Goal: Check status: Check status

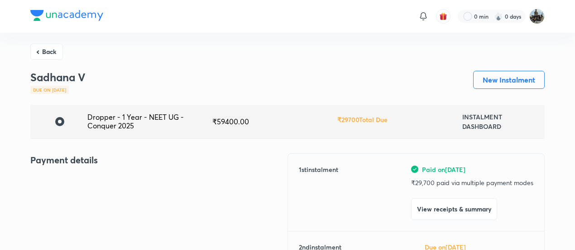
click at [47, 47] on button "Back" at bounding box center [46, 51] width 33 height 16
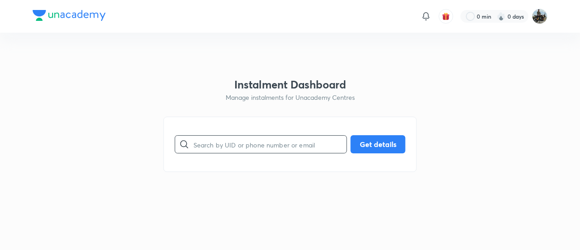
click at [237, 140] on input "text" at bounding box center [269, 144] width 153 height 23
paste input "YJ07YC3SR3"
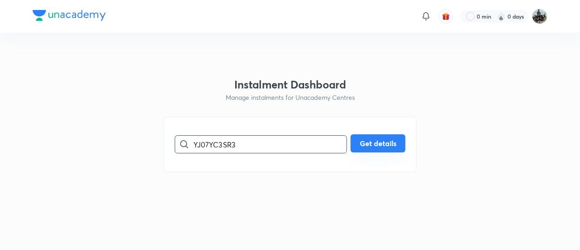
type input "YJ07YC3SR3"
click at [381, 139] on button "Get details" at bounding box center [378, 143] width 55 height 18
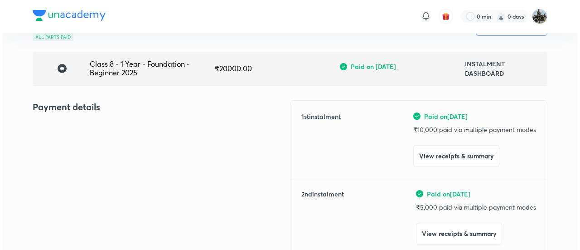
scroll to position [71, 0]
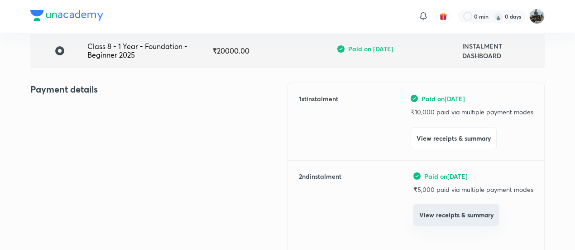
click at [430, 209] on button "View receipts & summary" at bounding box center [457, 215] width 86 height 22
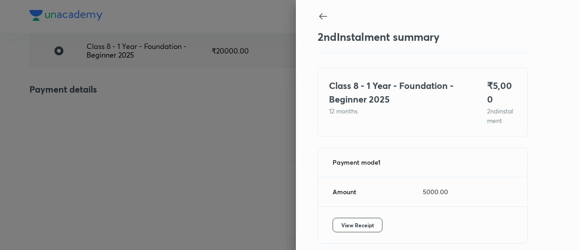
scroll to position [30, 0]
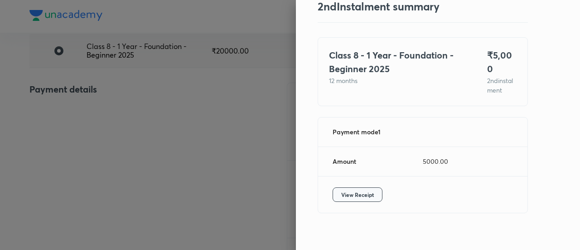
click at [356, 190] on span "View Receipt" at bounding box center [357, 194] width 33 height 9
click at [228, 130] on div at bounding box center [290, 125] width 580 height 250
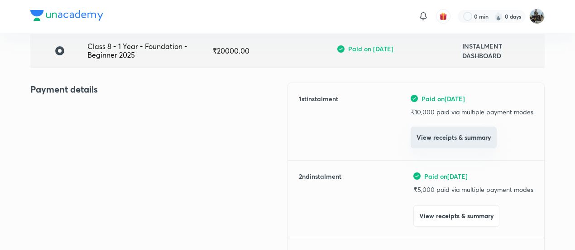
click at [433, 147] on button "View receipts & summary" at bounding box center [454, 137] width 86 height 22
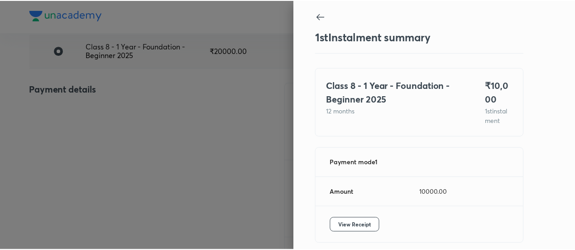
scroll to position [49, 0]
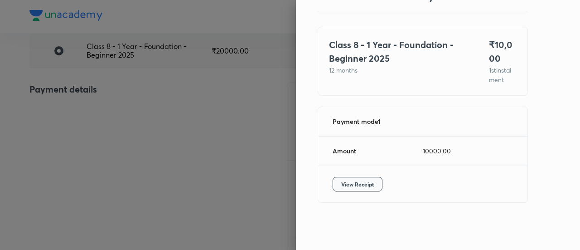
click at [342, 185] on span "View Receipt" at bounding box center [357, 183] width 33 height 9
click at [154, 113] on div at bounding box center [290, 125] width 580 height 250
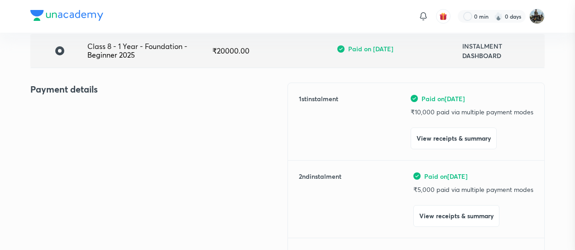
click at [154, 113] on div at bounding box center [287, 125] width 575 height 250
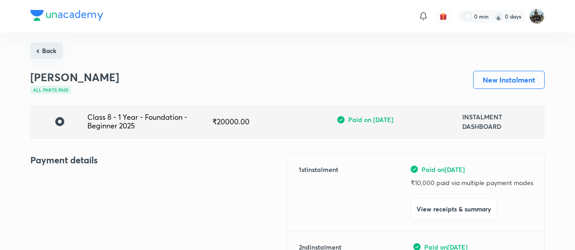
click at [53, 54] on button "Back" at bounding box center [46, 51] width 33 height 16
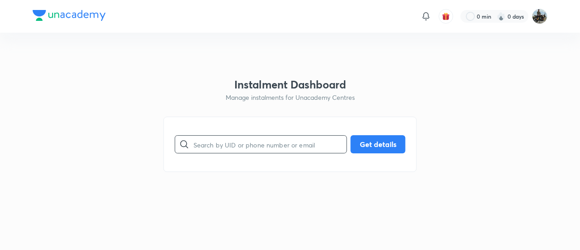
click at [234, 150] on input "text" at bounding box center [269, 144] width 153 height 23
paste input "BPT9M8NE1O"
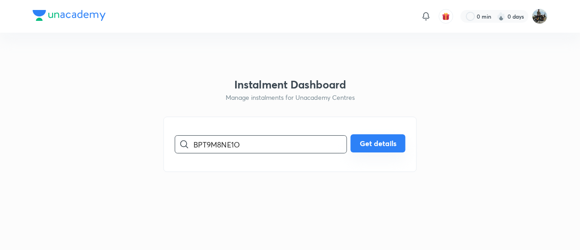
type input "BPT9M8NE1O"
click at [365, 144] on button "Get details" at bounding box center [378, 143] width 55 height 18
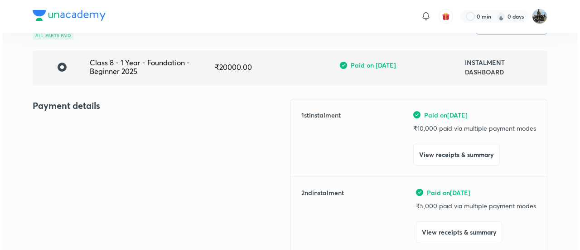
scroll to position [58, 0]
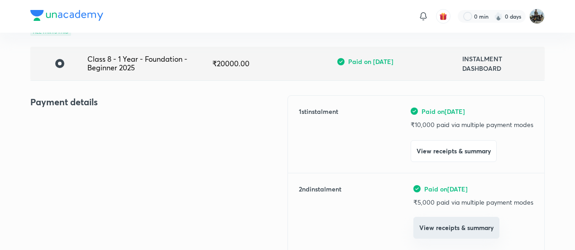
click at [421, 227] on button "View receipts & summary" at bounding box center [457, 228] width 86 height 22
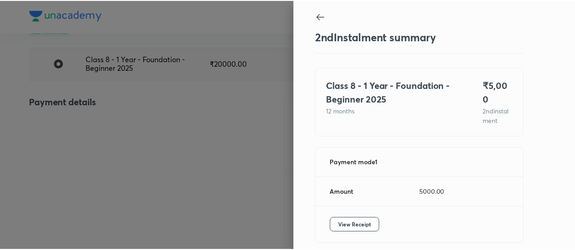
scroll to position [30, 0]
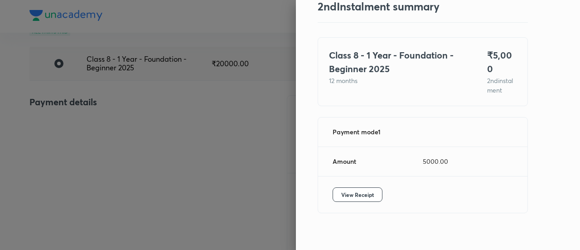
click at [364, 194] on div "View Receipt" at bounding box center [422, 194] width 209 height 36
drag, startPoint x: 362, startPoint y: 192, endPoint x: 358, endPoint y: 188, distance: 5.5
click at [358, 188] on div "View Receipt" at bounding box center [422, 194] width 209 height 36
click at [358, 190] on span "View Receipt" at bounding box center [357, 194] width 33 height 9
click at [123, 142] on div at bounding box center [290, 125] width 580 height 250
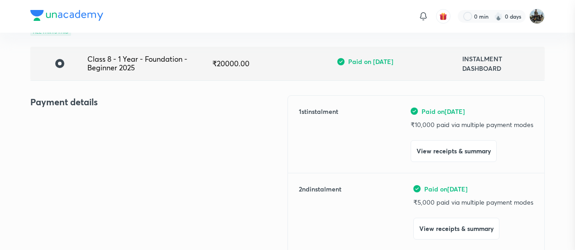
click at [123, 142] on div at bounding box center [287, 125] width 575 height 250
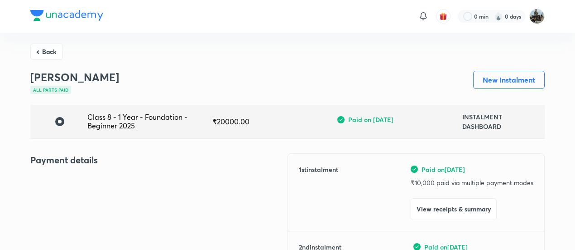
drag, startPoint x: 51, startPoint y: 49, endPoint x: 46, endPoint y: 50, distance: 4.6
click at [46, 50] on button "Back" at bounding box center [46, 51] width 33 height 16
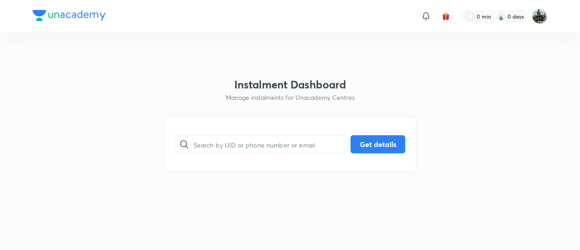
click at [46, 33] on html "0 min 0 days Instalment Dashboard Manage instalments for Unacademy Centres ​ Ge…" at bounding box center [290, 16] width 580 height 33
click at [237, 144] on input "text" at bounding box center [269, 144] width 153 height 23
paste input "OUWGU25Q48"
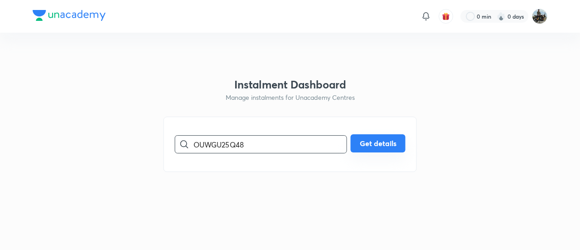
type input "OUWGU25Q48"
click at [379, 145] on button "Get details" at bounding box center [378, 143] width 55 height 18
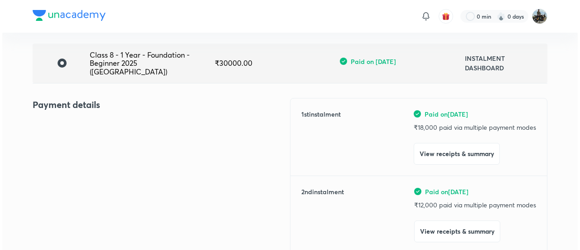
scroll to position [87, 0]
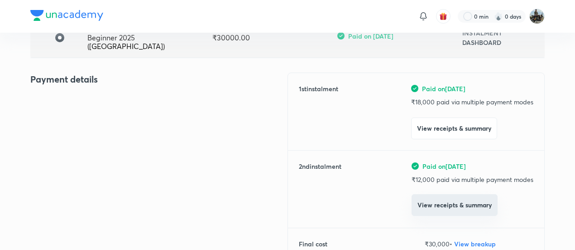
click at [436, 201] on button "View receipts & summary" at bounding box center [455, 205] width 86 height 22
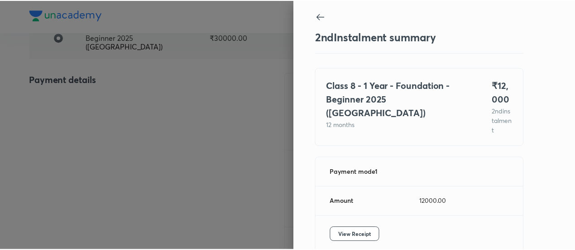
scroll to position [49, 0]
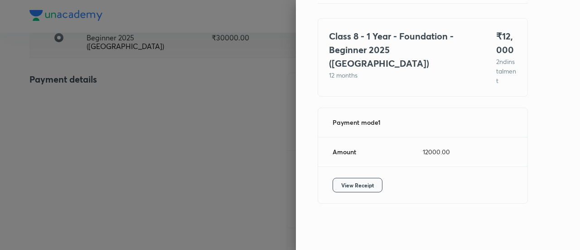
click at [359, 178] on button "View Receipt" at bounding box center [357, 185] width 50 height 14
click at [101, 92] on div at bounding box center [290, 125] width 580 height 250
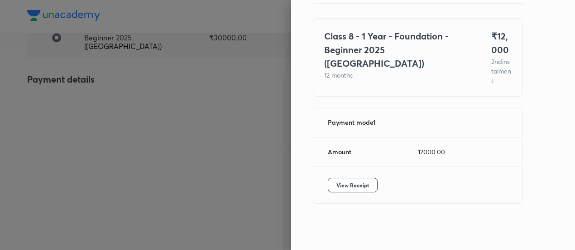
click at [101, 92] on div at bounding box center [287, 125] width 575 height 250
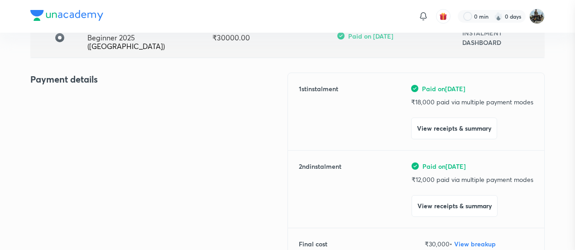
scroll to position [0, 0]
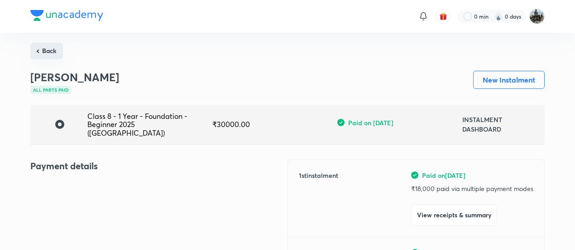
click at [48, 48] on button "Back" at bounding box center [46, 51] width 33 height 16
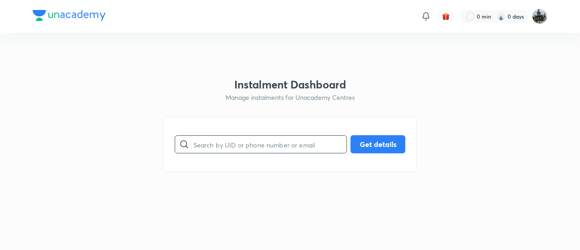
click at [259, 142] on input "text" at bounding box center [269, 144] width 153 height 23
paste input "YN6MG33EDL"
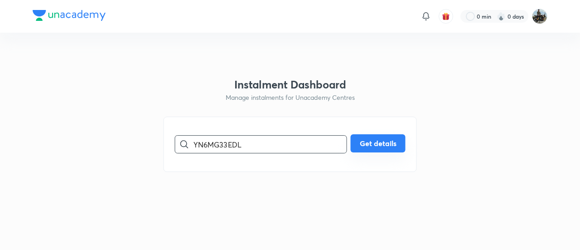
type input "YN6MG33EDL"
click at [373, 143] on button "Get details" at bounding box center [378, 143] width 55 height 18
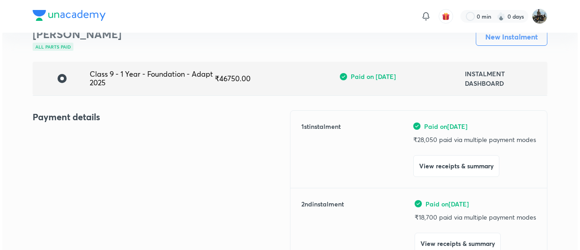
scroll to position [43, 0]
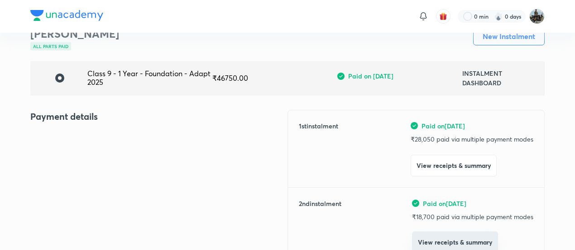
click at [426, 233] on button "View receipts & summary" at bounding box center [455, 242] width 86 height 22
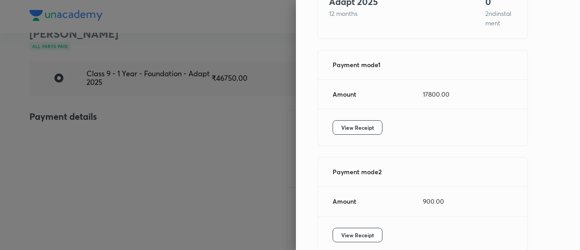
scroll to position [101, 0]
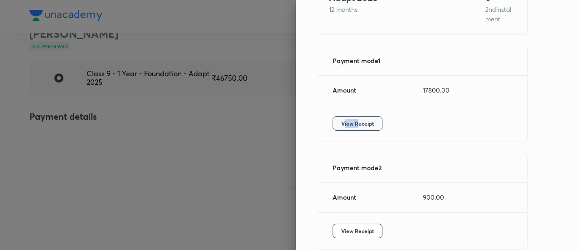
drag, startPoint x: 351, startPoint y: 104, endPoint x: 336, endPoint y: 113, distance: 17.1
click at [336, 113] on div "View Receipt" at bounding box center [422, 123] width 209 height 36
click at [341, 119] on span "View Receipt" at bounding box center [357, 123] width 33 height 9
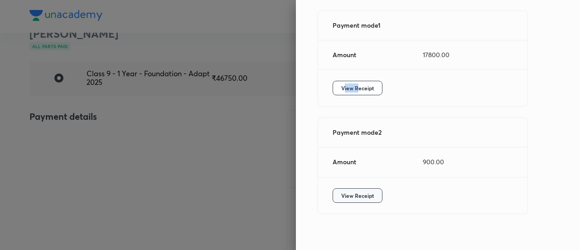
click at [356, 191] on span "View Receipt" at bounding box center [357, 195] width 33 height 9
click at [99, 116] on div at bounding box center [290, 125] width 580 height 250
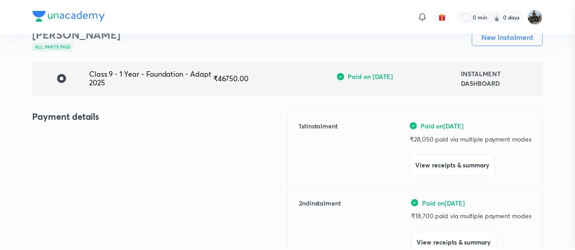
scroll to position [47, 0]
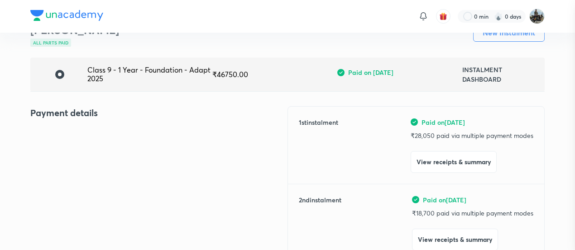
click at [99, 116] on div at bounding box center [287, 125] width 575 height 250
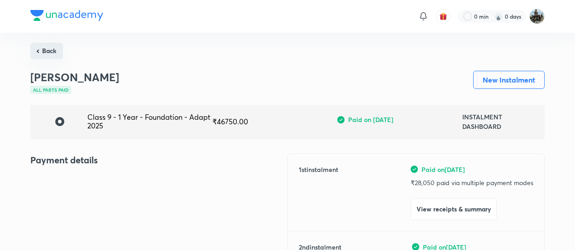
click at [53, 51] on button "Back" at bounding box center [46, 51] width 33 height 16
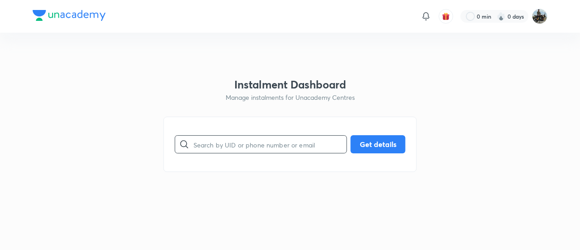
click at [220, 147] on input "text" at bounding box center [269, 144] width 153 height 23
paste input "V7BWKZ49H9"
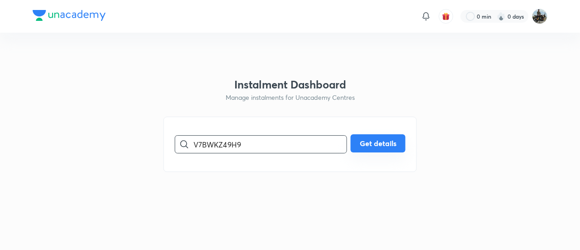
type input "V7BWKZ49H9"
click at [369, 145] on button "Get details" at bounding box center [378, 143] width 55 height 18
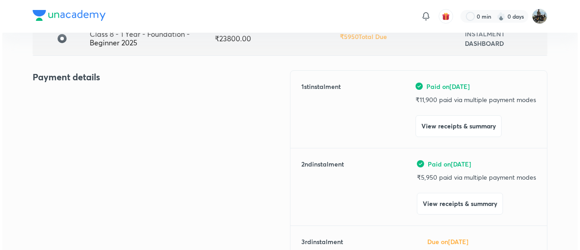
scroll to position [83, 0]
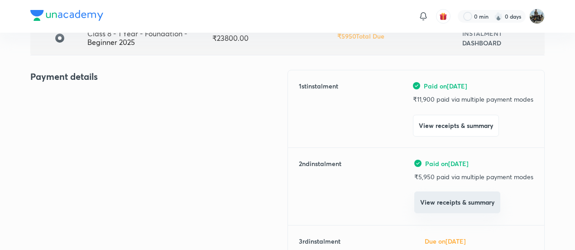
click at [429, 207] on button "View receipts & summary" at bounding box center [457, 202] width 86 height 22
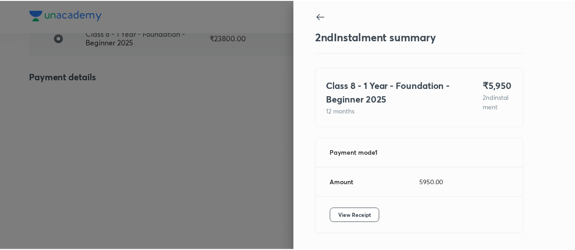
scroll to position [30, 0]
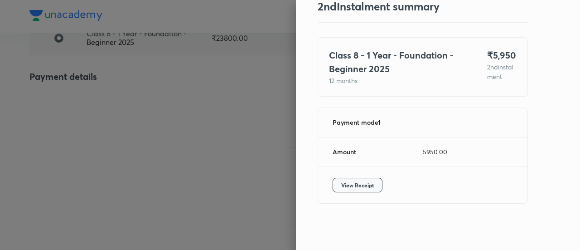
click at [364, 187] on span "View Receipt" at bounding box center [357, 184] width 33 height 9
click at [230, 112] on div at bounding box center [290, 125] width 580 height 250
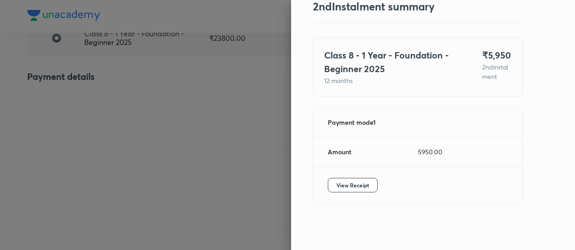
click at [230, 112] on div at bounding box center [287, 125] width 575 height 250
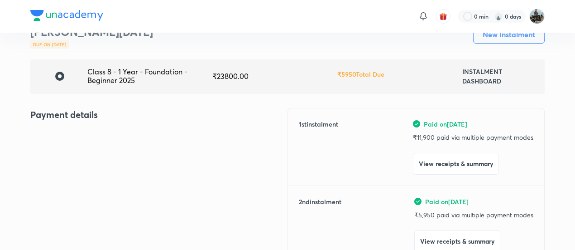
scroll to position [47, 0]
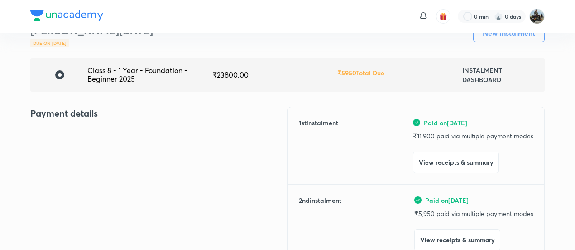
click at [72, 183] on div "Payment details" at bounding box center [158, 243] width 257 height 275
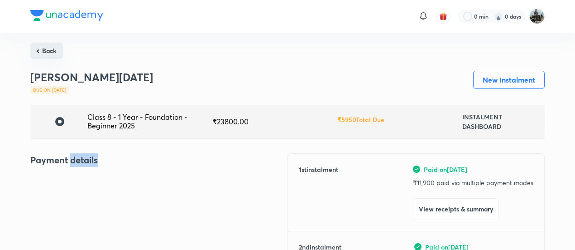
click at [44, 48] on button "Back" at bounding box center [46, 51] width 33 height 16
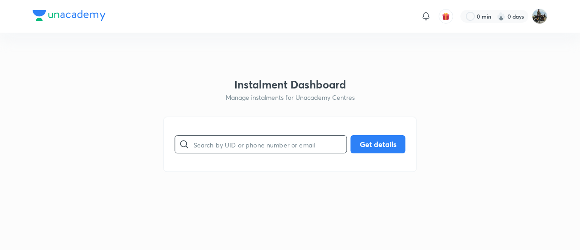
click at [265, 143] on input "text" at bounding box center [269, 144] width 153 height 23
paste input "QKH7I22126"
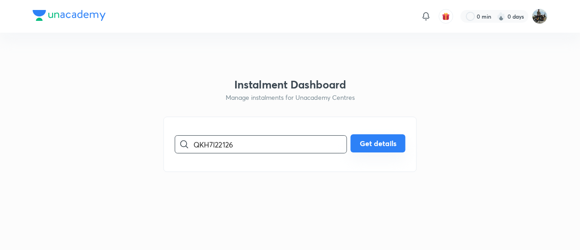
type input "QKH7I22126"
click at [377, 149] on button "Get details" at bounding box center [378, 143] width 55 height 18
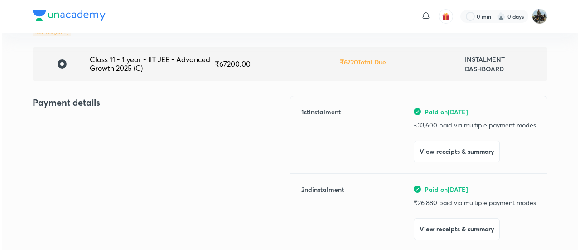
scroll to position [58, 0]
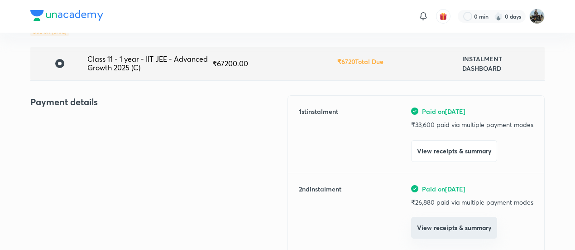
click at [435, 219] on button "View receipts & summary" at bounding box center [454, 228] width 86 height 22
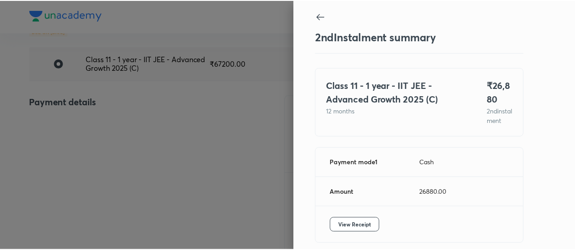
scroll to position [49, 0]
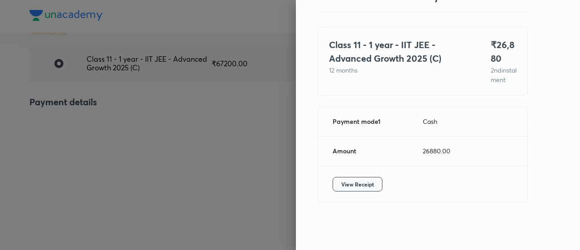
click at [363, 186] on span "View Receipt" at bounding box center [357, 183] width 33 height 9
click at [101, 128] on div at bounding box center [290, 125] width 580 height 250
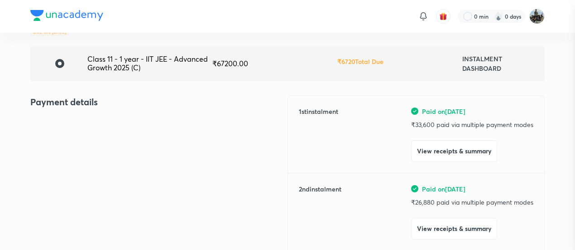
click at [101, 128] on div at bounding box center [287, 125] width 575 height 250
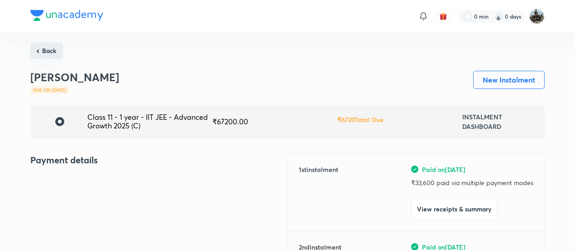
click at [48, 49] on button "Back" at bounding box center [46, 51] width 33 height 16
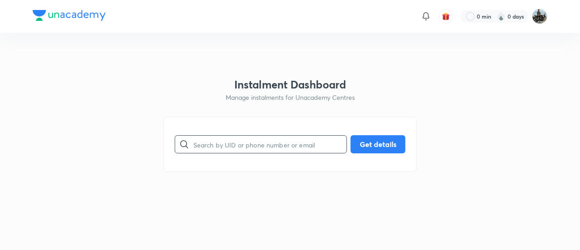
click at [228, 146] on input "text" at bounding box center [269, 144] width 153 height 23
paste input "VN6625ZDNN"
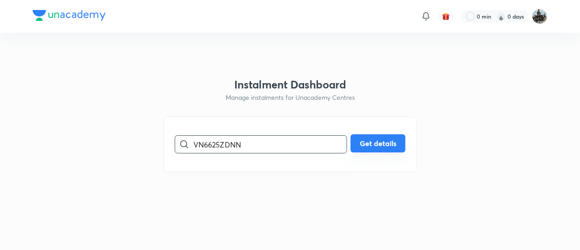
type input "VN6625ZDNN"
click at [384, 146] on button "Get details" at bounding box center [378, 143] width 55 height 18
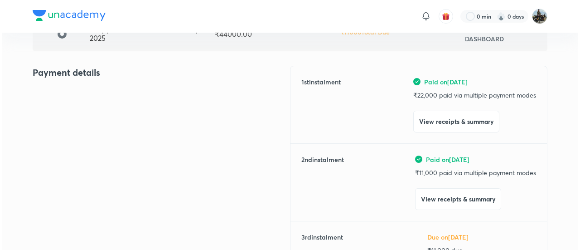
scroll to position [88, 0]
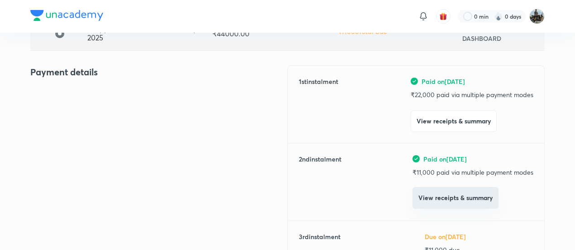
click at [429, 193] on button "View receipts & summary" at bounding box center [456, 198] width 86 height 22
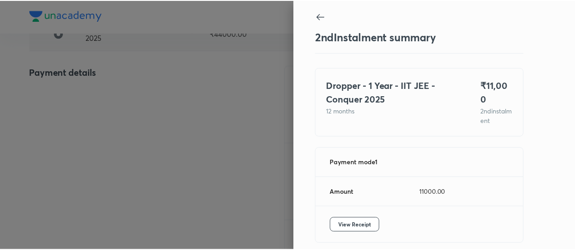
scroll to position [30, 0]
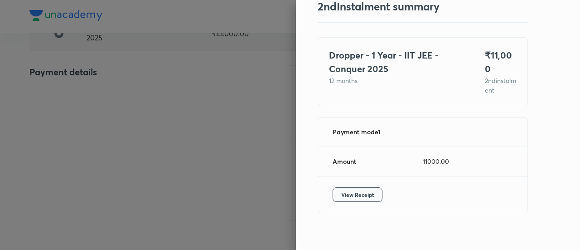
click at [361, 190] on span "View Receipt" at bounding box center [357, 194] width 33 height 9
click at [86, 89] on div at bounding box center [290, 125] width 580 height 250
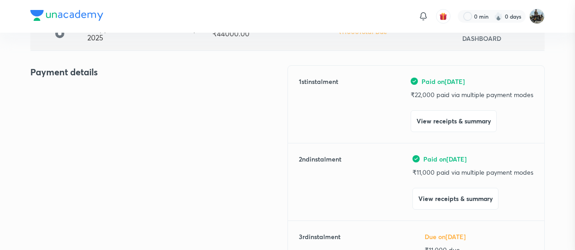
click at [86, 89] on div at bounding box center [287, 125] width 575 height 250
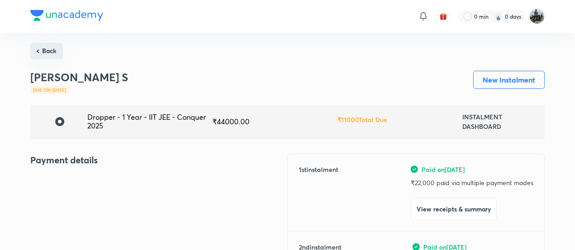
click at [41, 50] on button "Back" at bounding box center [46, 51] width 33 height 16
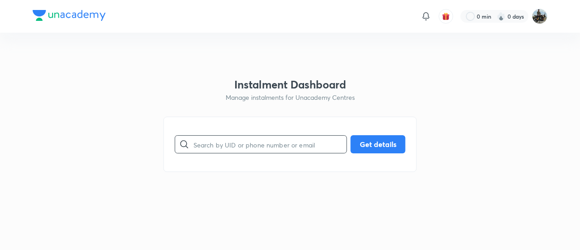
click at [249, 136] on input "text" at bounding box center [269, 144] width 153 height 23
paste input "56EO0BPIIN"
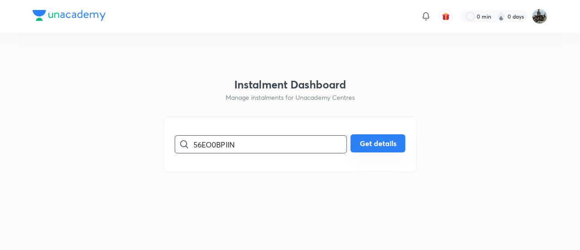
type input "56EO0BPIIN"
click at [380, 145] on button "Get details" at bounding box center [378, 143] width 55 height 18
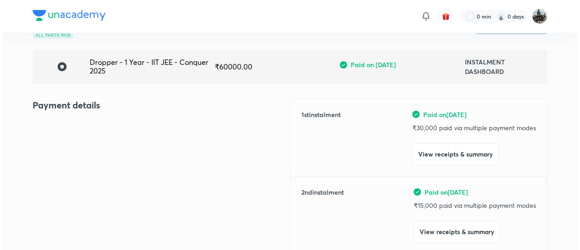
scroll to position [55, 0]
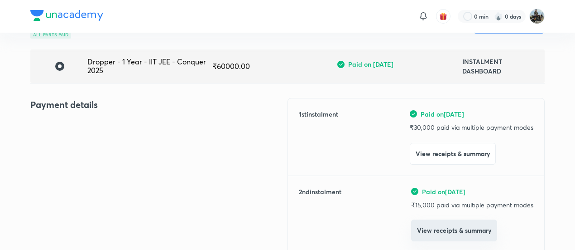
click at [421, 226] on button "View receipts & summary" at bounding box center [454, 230] width 86 height 22
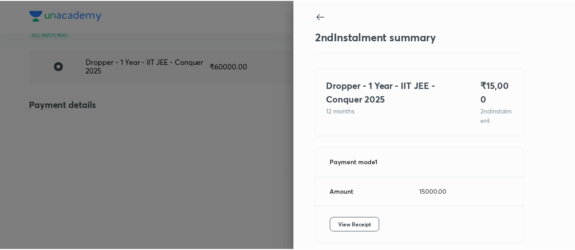
scroll to position [30, 0]
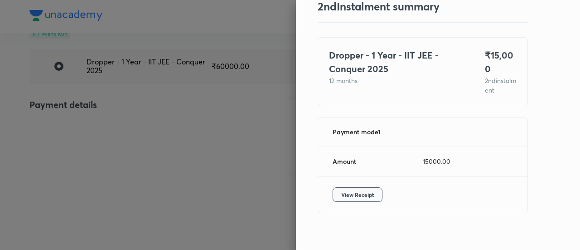
click at [356, 190] on span "View Receipt" at bounding box center [357, 194] width 33 height 9
click at [102, 82] on div at bounding box center [290, 125] width 580 height 250
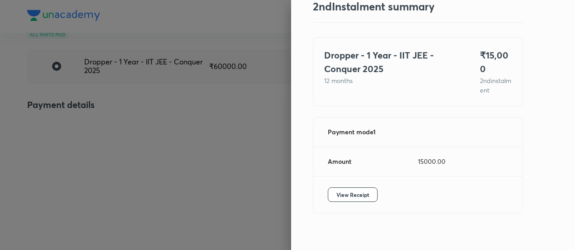
click at [102, 82] on div at bounding box center [287, 125] width 575 height 250
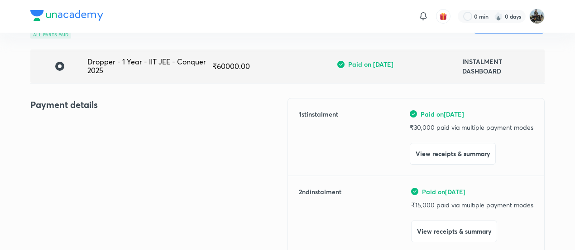
scroll to position [0, 0]
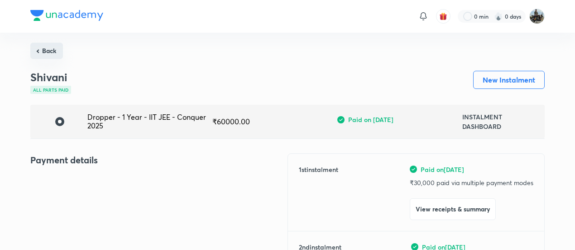
click at [41, 56] on button "Back" at bounding box center [46, 51] width 33 height 16
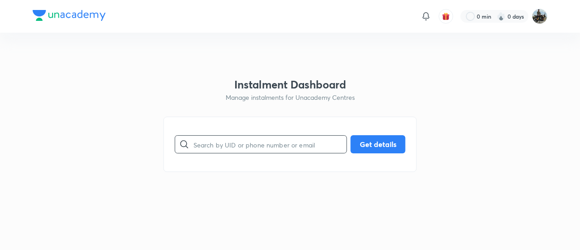
click at [246, 151] on input "text" at bounding box center [269, 144] width 153 height 23
paste input "HBZ7ZJ0JRO"
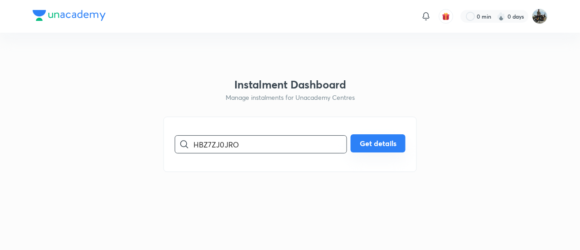
type input "HBZ7ZJ0JRO"
click at [370, 139] on button "Get details" at bounding box center [378, 143] width 55 height 18
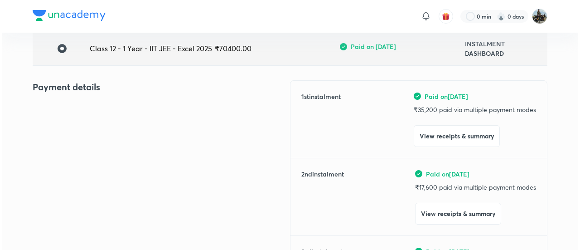
scroll to position [73, 0]
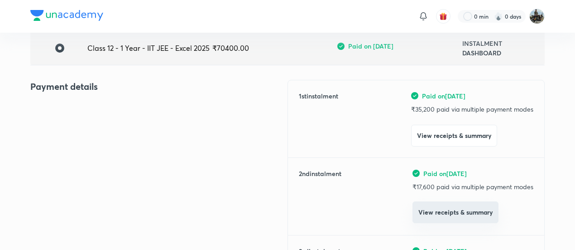
click at [422, 211] on button "View receipts & summary" at bounding box center [456, 212] width 86 height 22
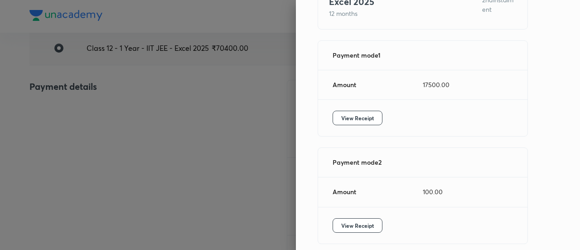
scroll to position [101, 0]
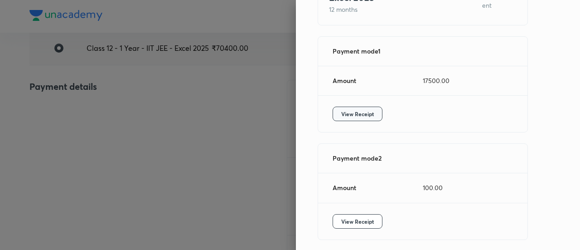
click at [357, 113] on span "View Receipt" at bounding box center [357, 113] width 33 height 9
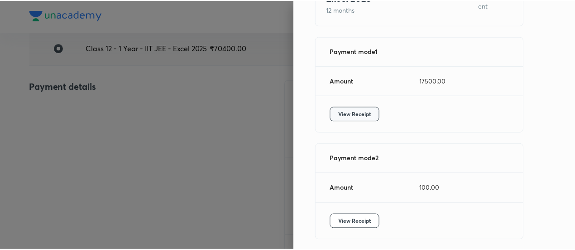
scroll to position [137, 0]
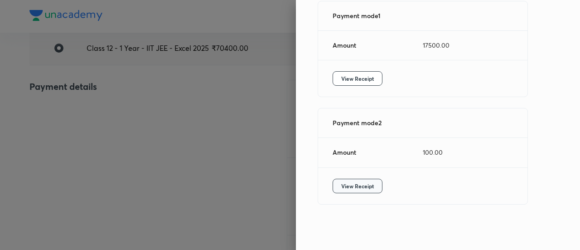
click at [342, 183] on span "View Receipt" at bounding box center [357, 185] width 33 height 9
click at [66, 150] on div at bounding box center [290, 125] width 580 height 250
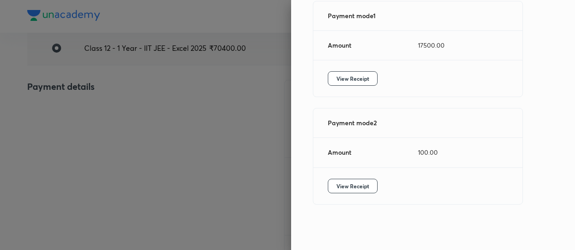
click at [66, 150] on div at bounding box center [287, 125] width 575 height 250
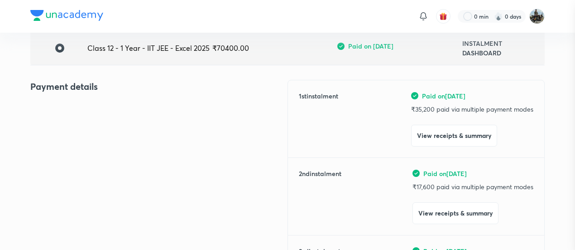
scroll to position [0, 0]
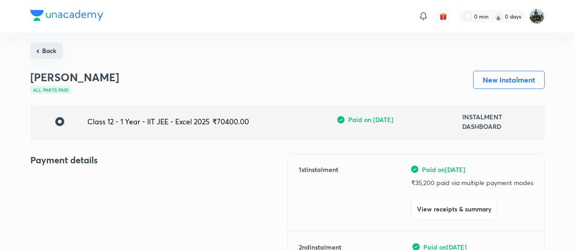
drag, startPoint x: 43, startPoint y: 41, endPoint x: 53, endPoint y: 58, distance: 20.4
click at [53, 58] on button "Back" at bounding box center [46, 51] width 33 height 16
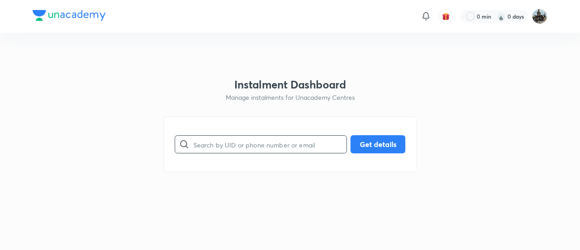
click at [224, 150] on input "text" at bounding box center [269, 144] width 153 height 23
paste input "FYUG7MK0DD"
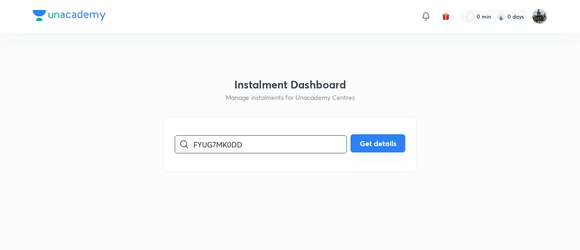
type input "FYUG7MK0DD"
click at [370, 137] on button "Get details" at bounding box center [378, 143] width 55 height 18
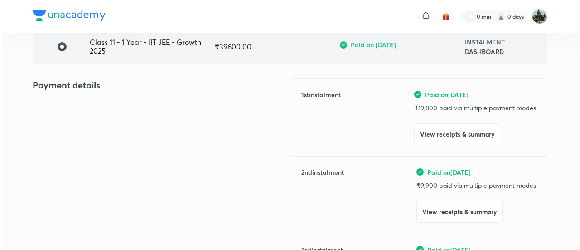
scroll to position [75, 0]
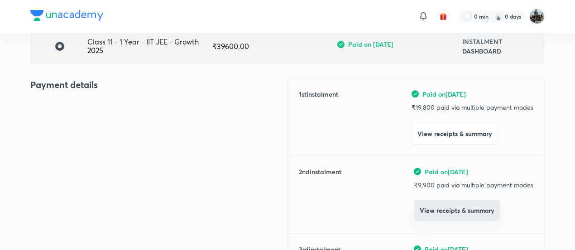
click at [428, 207] on button "View receipts & summary" at bounding box center [457, 210] width 86 height 22
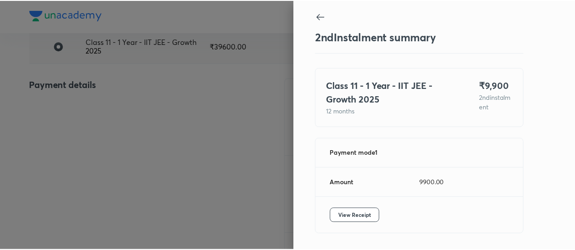
scroll to position [30, 0]
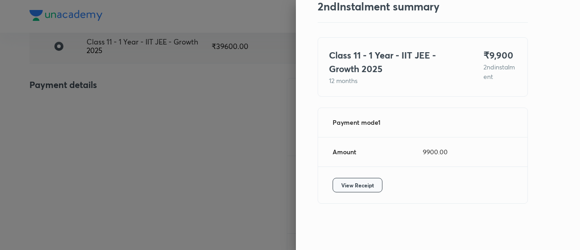
click at [357, 183] on span "View Receipt" at bounding box center [357, 184] width 33 height 9
click at [279, 132] on div at bounding box center [290, 125] width 580 height 250
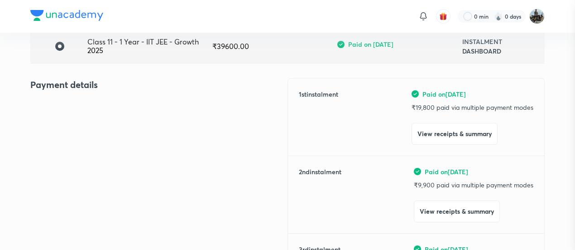
click at [279, 132] on div at bounding box center [287, 125] width 575 height 250
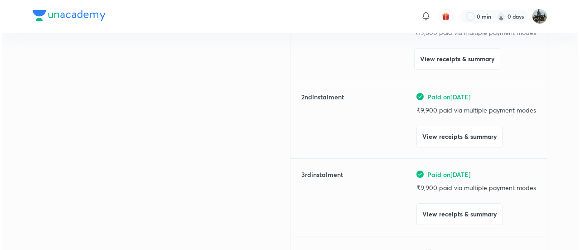
scroll to position [156, 0]
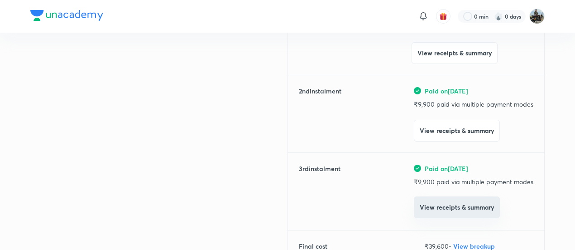
click at [437, 215] on button "View receipts & summary" at bounding box center [457, 207] width 86 height 22
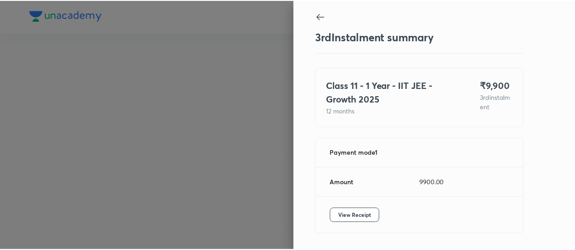
scroll to position [30, 0]
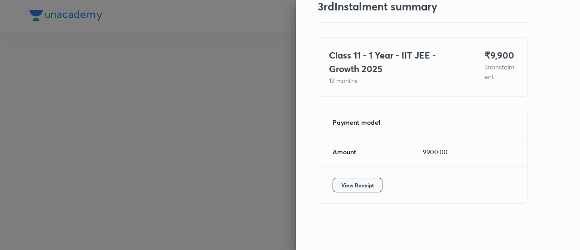
click at [358, 186] on span "View Receipt" at bounding box center [357, 184] width 33 height 9
click at [111, 120] on div at bounding box center [290, 125] width 580 height 250
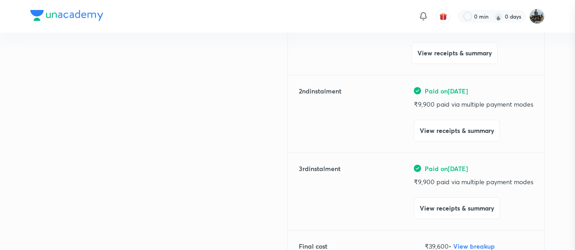
click at [111, 120] on div at bounding box center [287, 125] width 575 height 250
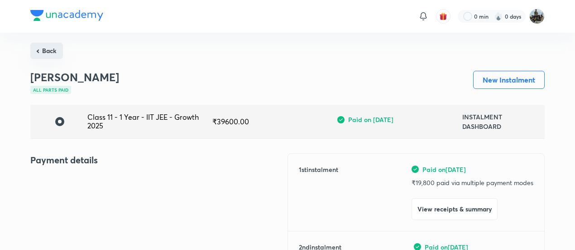
click at [48, 55] on button "Back" at bounding box center [46, 51] width 33 height 16
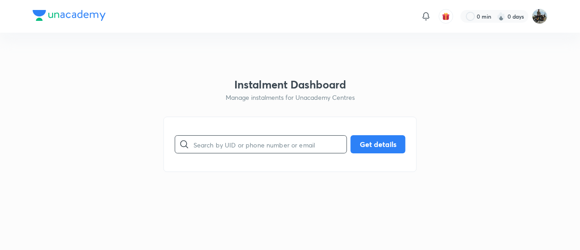
click at [215, 146] on input "text" at bounding box center [269, 144] width 153 height 23
paste input "K76P1I1MB5"
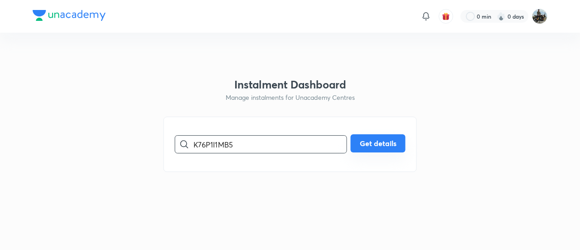
type input "K76P1I1MB5"
click at [391, 149] on button "Get details" at bounding box center [378, 143] width 55 height 18
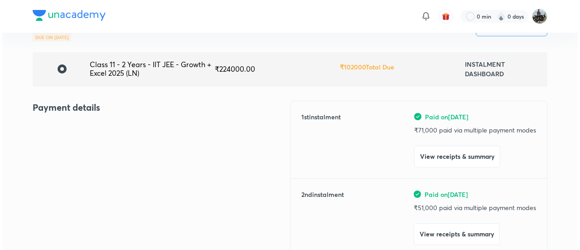
scroll to position [57, 0]
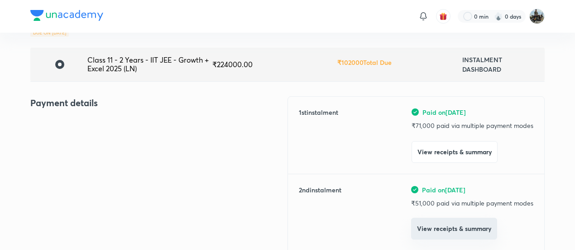
click at [435, 234] on button "View receipts & summary" at bounding box center [454, 228] width 86 height 22
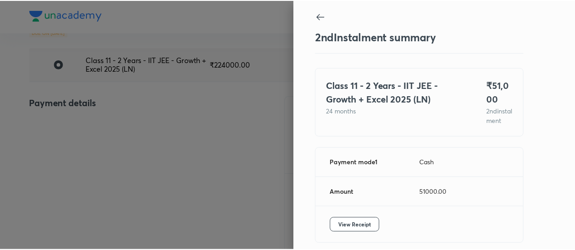
scroll to position [49, 0]
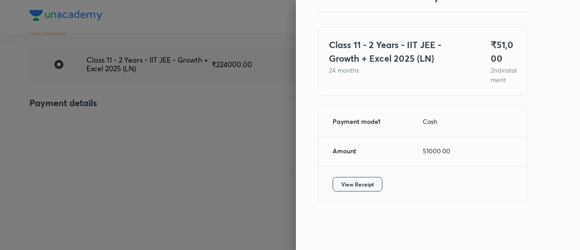
click at [352, 180] on span "View Receipt" at bounding box center [357, 183] width 33 height 9
click at [134, 103] on div at bounding box center [290, 125] width 580 height 250
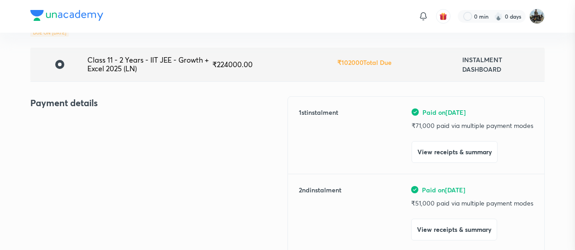
click at [134, 103] on div at bounding box center [287, 125] width 575 height 250
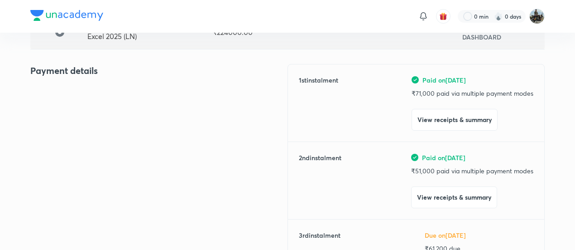
scroll to position [90, 0]
click at [108, 101] on div "Payment details" at bounding box center [158, 223] width 257 height 320
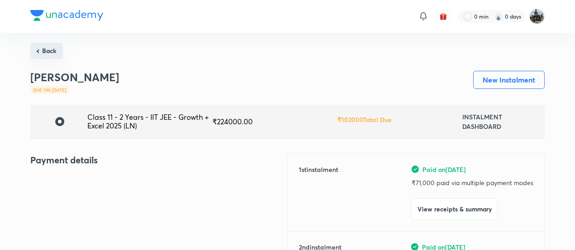
click at [51, 46] on button "Back" at bounding box center [46, 51] width 33 height 16
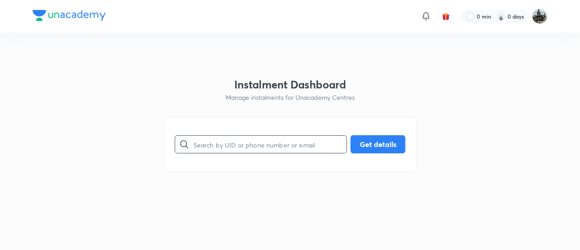
click at [226, 137] on input "text" at bounding box center [269, 144] width 153 height 23
paste input "QT0PU5W3CG"
type input "QT0PU5W3CG"
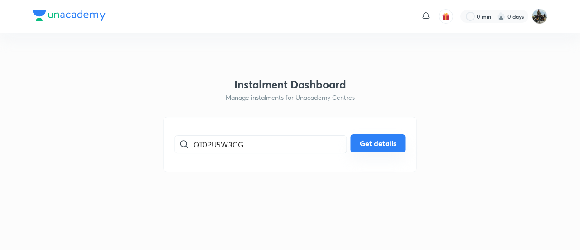
click at [395, 137] on button "Get details" at bounding box center [378, 143] width 55 height 18
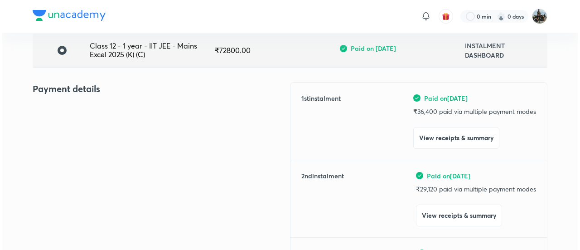
scroll to position [72, 0]
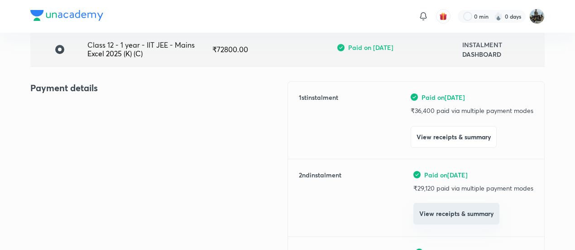
click at [435, 211] on button "View receipts & summary" at bounding box center [457, 213] width 86 height 22
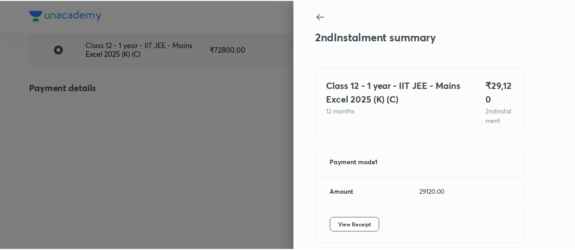
scroll to position [49, 0]
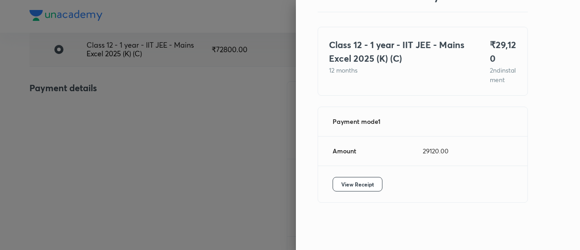
click at [348, 176] on div "View Receipt" at bounding box center [422, 184] width 209 height 36
click at [341, 182] on span "View Receipt" at bounding box center [357, 183] width 33 height 9
click at [87, 69] on div at bounding box center [290, 125] width 580 height 250
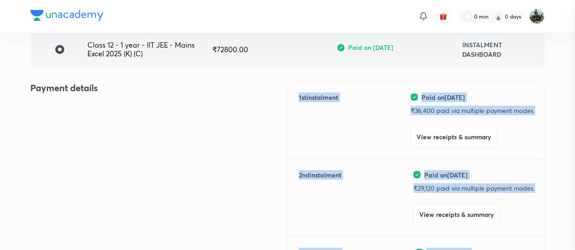
drag, startPoint x: 87, startPoint y: 69, endPoint x: 139, endPoint y: 271, distance: 208.1
click at [159, 128] on div "Payment details" at bounding box center [158, 218] width 257 height 275
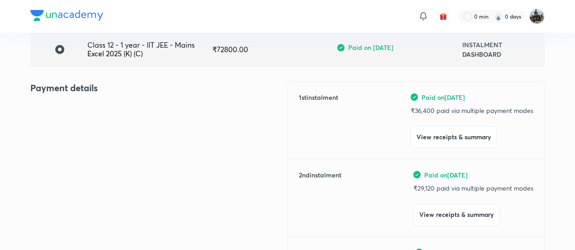
click at [159, 128] on div "Payment details" at bounding box center [158, 218] width 257 height 275
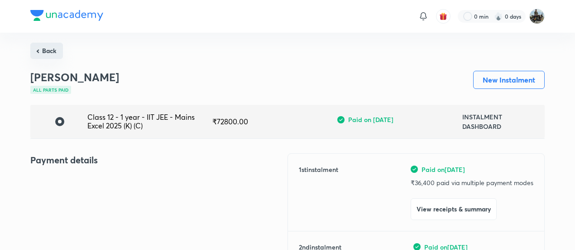
click at [50, 51] on button "Back" at bounding box center [46, 51] width 33 height 16
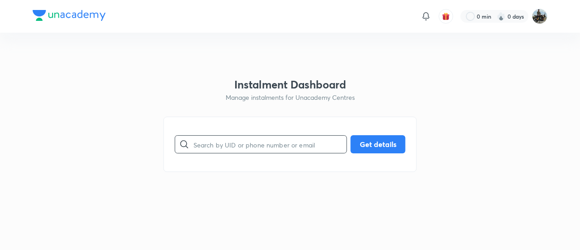
click at [239, 152] on input "text" at bounding box center [269, 144] width 153 height 23
paste input "QQUNANZA8I"
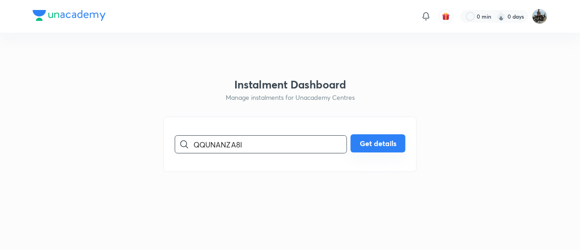
type input "QQUNANZA8I"
click at [388, 145] on button "Get details" at bounding box center [378, 143] width 55 height 18
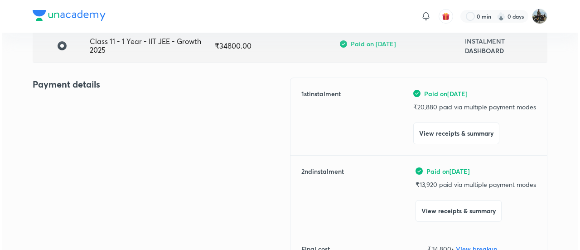
scroll to position [77, 0]
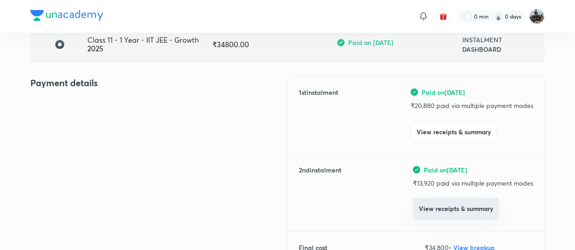
click at [419, 215] on button "View receipts & summary" at bounding box center [456, 208] width 86 height 22
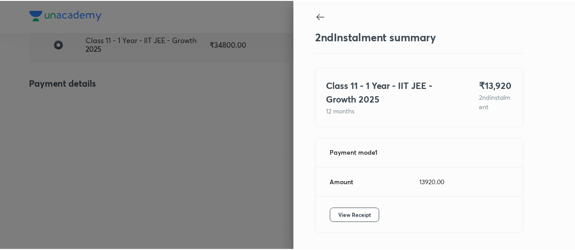
scroll to position [30, 0]
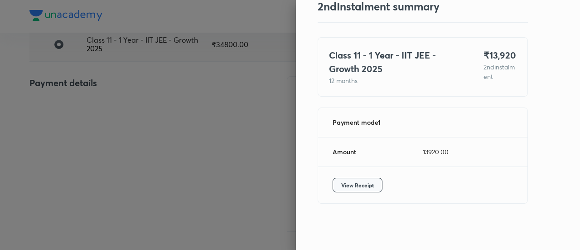
click at [352, 187] on span "View Receipt" at bounding box center [357, 184] width 33 height 9
click at [88, 97] on div at bounding box center [290, 125] width 580 height 250
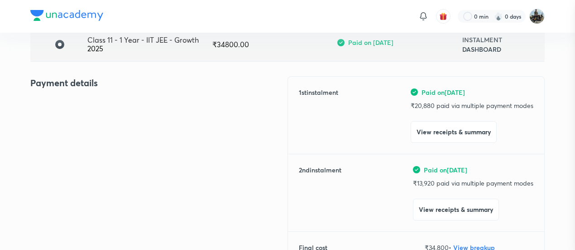
click at [88, 97] on div at bounding box center [287, 125] width 575 height 250
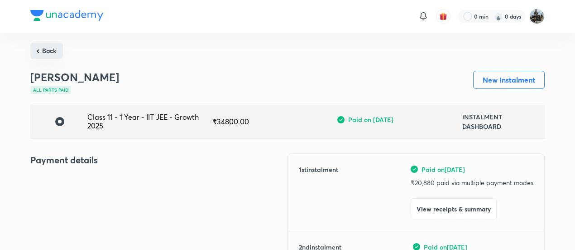
click at [38, 48] on button "Back" at bounding box center [46, 51] width 33 height 16
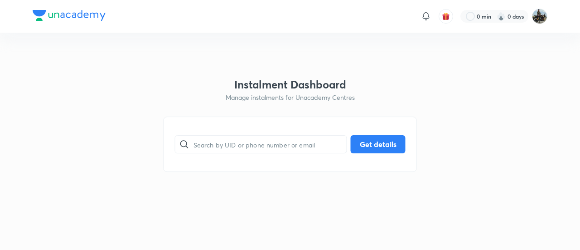
click at [194, 118] on div "​ Get details" at bounding box center [290, 143] width 253 height 55
click at [232, 137] on input "text" at bounding box center [269, 144] width 153 height 23
paste input "RQNZ1L3BMZ"
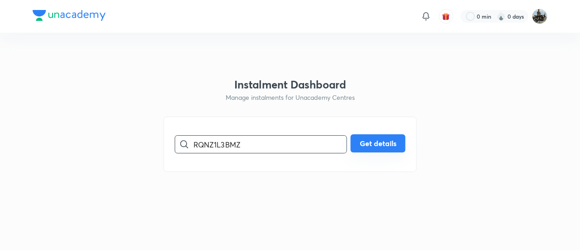
type input "RQNZ1L3BMZ"
click at [383, 147] on button "Get details" at bounding box center [378, 143] width 55 height 18
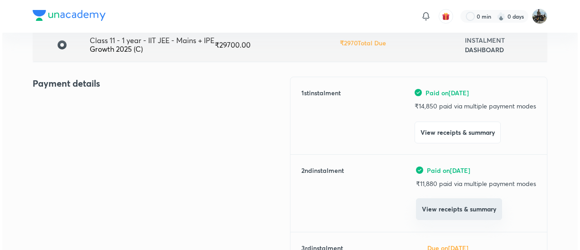
scroll to position [77, 0]
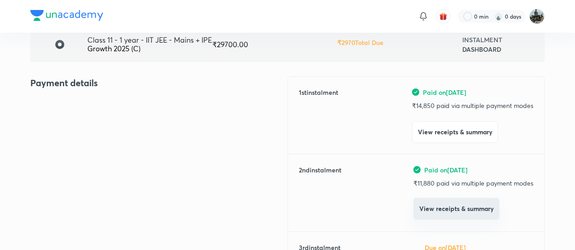
click at [430, 202] on button "View receipts & summary" at bounding box center [457, 208] width 86 height 22
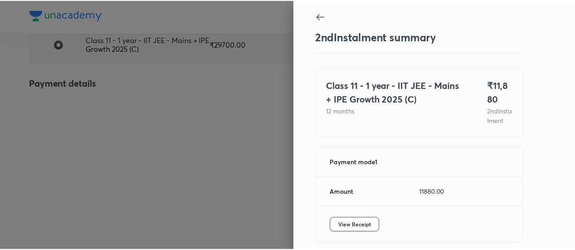
scroll to position [49, 0]
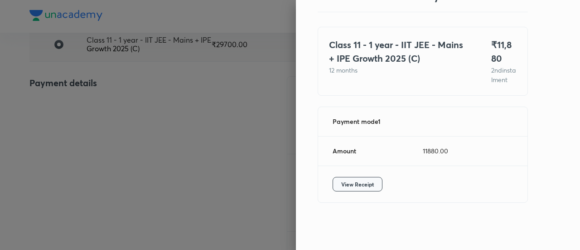
click at [352, 183] on span "View Receipt" at bounding box center [357, 183] width 33 height 9
click at [100, 97] on div at bounding box center [290, 125] width 580 height 250
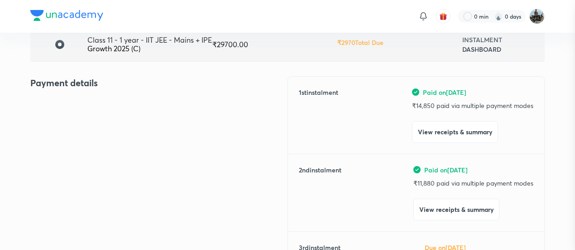
click at [100, 97] on div at bounding box center [287, 125] width 575 height 250
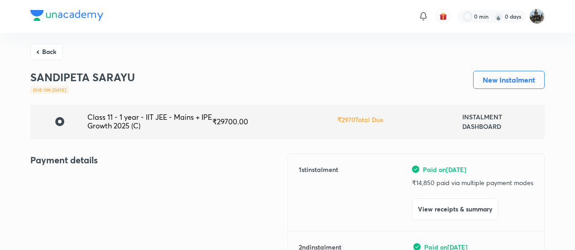
drag, startPoint x: 42, startPoint y: 50, endPoint x: 253, endPoint y: 125, distance: 223.9
drag, startPoint x: 55, startPoint y: 53, endPoint x: 43, endPoint y: 49, distance: 12.8
click at [43, 49] on button "Back" at bounding box center [46, 51] width 33 height 16
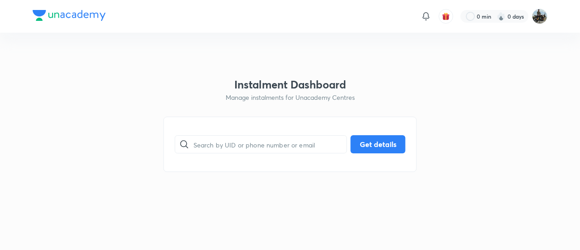
click at [43, 33] on html "0 min 0 days Instalment Dashboard Manage instalments for Unacademy Centres ​ Ge…" at bounding box center [290, 16] width 580 height 33
click at [217, 133] on input "text" at bounding box center [269, 144] width 153 height 23
paste input "LDMGMRJAZH"
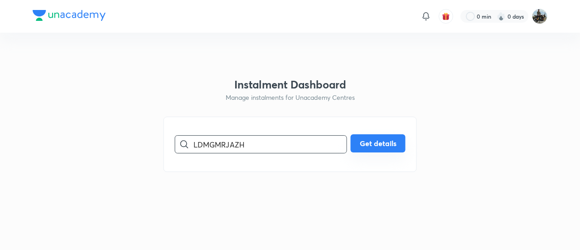
type input "LDMGMRJAZH"
click at [387, 147] on button "Get details" at bounding box center [378, 143] width 55 height 18
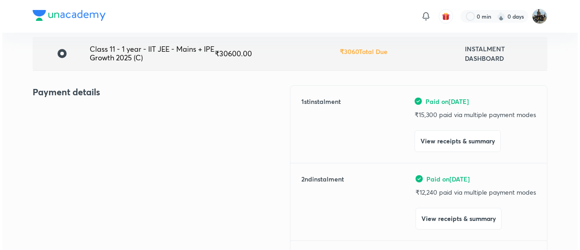
scroll to position [73, 0]
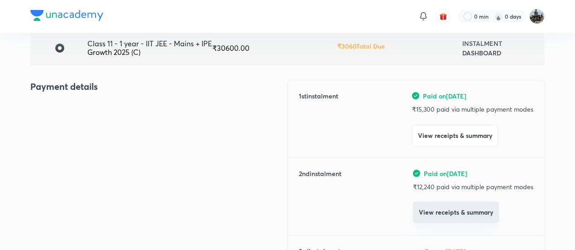
click at [429, 212] on button "View receipts & summary" at bounding box center [456, 212] width 86 height 22
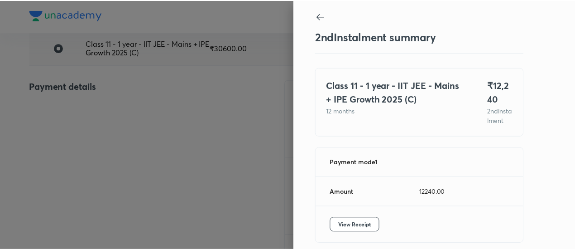
scroll to position [49, 0]
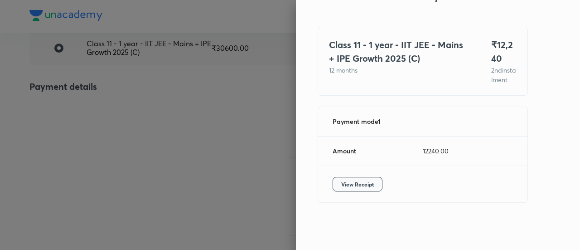
click at [349, 188] on span "View Receipt" at bounding box center [357, 183] width 33 height 9
click at [116, 98] on div at bounding box center [290, 125] width 580 height 250
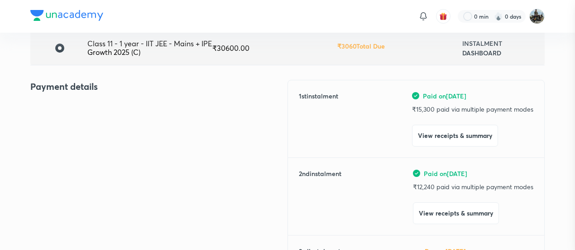
click at [116, 98] on div at bounding box center [287, 125] width 575 height 250
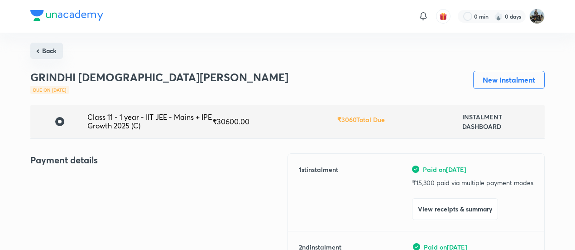
click at [49, 52] on button "Back" at bounding box center [46, 51] width 33 height 16
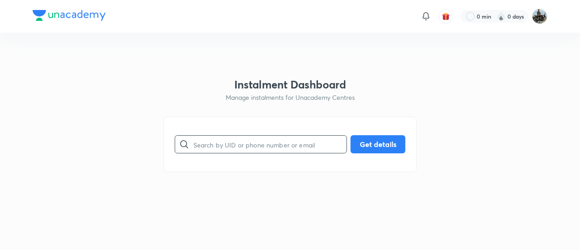
click at [223, 141] on input "text" at bounding box center [269, 144] width 153 height 23
paste input "V5QYXZMDBG"
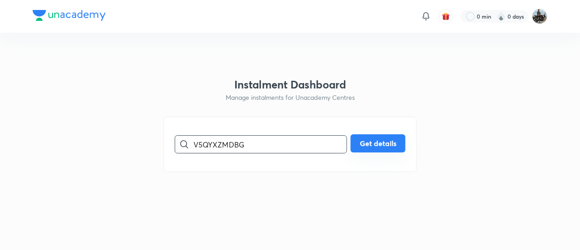
type input "V5QYXZMDBG"
click at [351, 147] on button "Get details" at bounding box center [378, 143] width 55 height 18
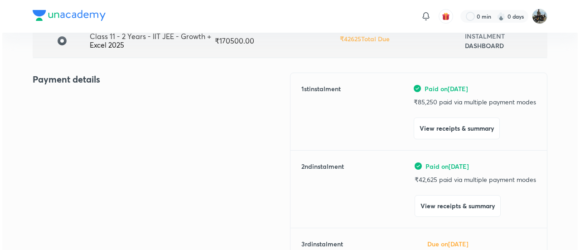
scroll to position [82, 0]
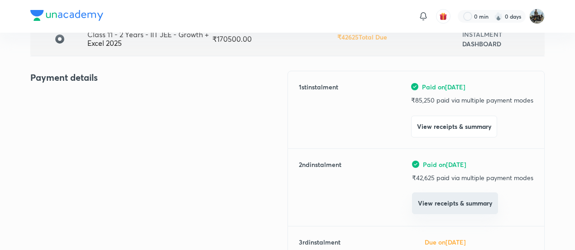
click at [422, 211] on button "View receipts & summary" at bounding box center [455, 203] width 86 height 22
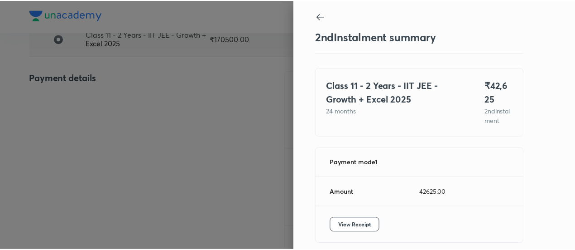
scroll to position [49, 0]
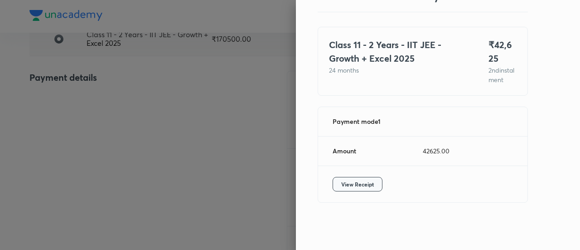
click at [342, 190] on button "View Receipt" at bounding box center [357, 184] width 50 height 14
click at [112, 87] on div at bounding box center [290, 125] width 580 height 250
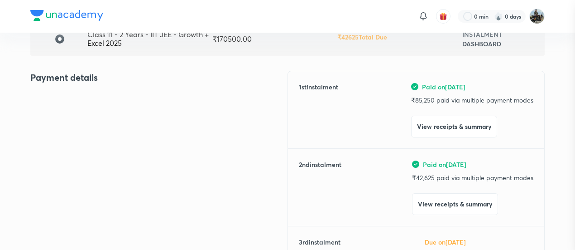
click at [112, 87] on div at bounding box center [287, 125] width 575 height 250
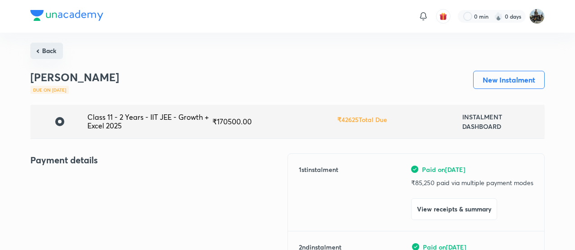
click at [48, 51] on button "Back" at bounding box center [46, 51] width 33 height 16
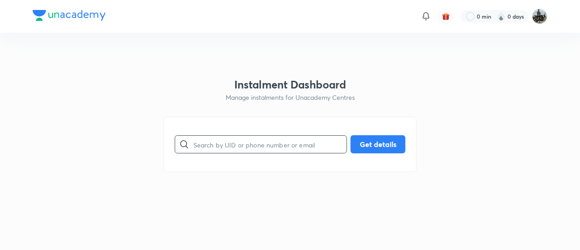
click at [235, 142] on input "text" at bounding box center [269, 144] width 153 height 23
paste input "OYTHYEJ204"
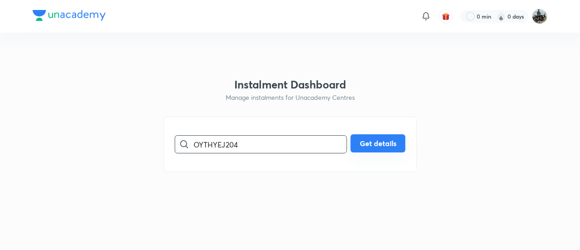
type input "OYTHYEJ204"
click at [364, 150] on button "Get details" at bounding box center [378, 143] width 55 height 18
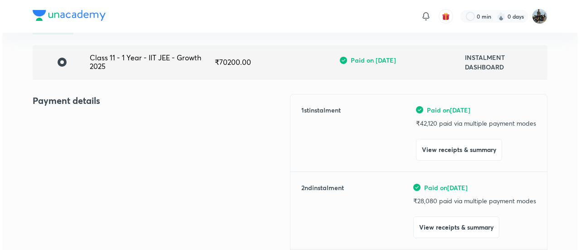
scroll to position [63, 0]
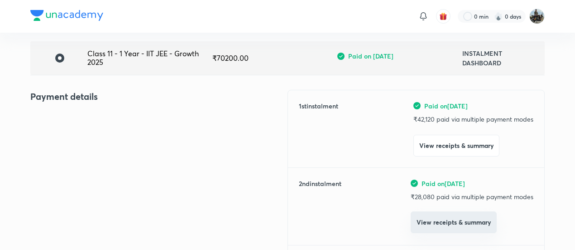
click at [427, 215] on button "View receipts & summary" at bounding box center [454, 222] width 86 height 22
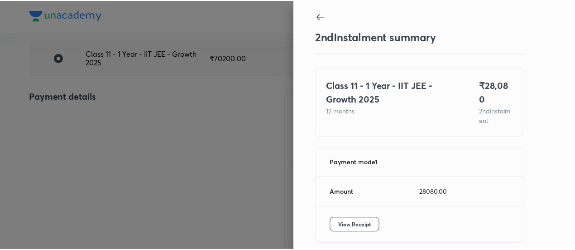
scroll to position [30, 0]
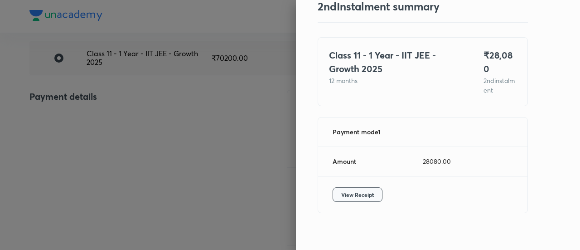
click at [351, 190] on span "View Receipt" at bounding box center [357, 194] width 33 height 9
click at [107, 116] on div at bounding box center [290, 125] width 580 height 250
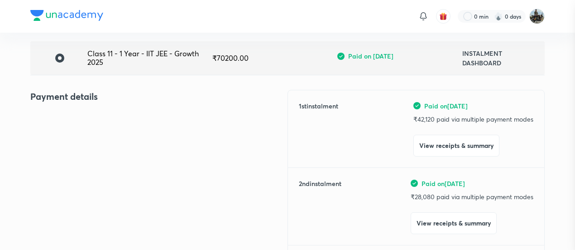
click at [107, 116] on div at bounding box center [287, 125] width 575 height 250
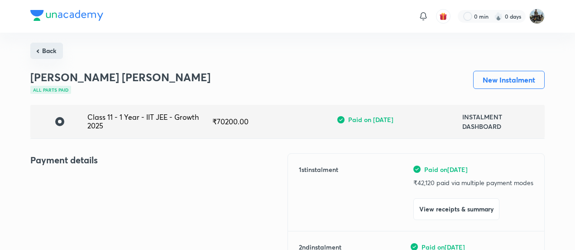
click at [39, 46] on button "Back" at bounding box center [46, 51] width 33 height 16
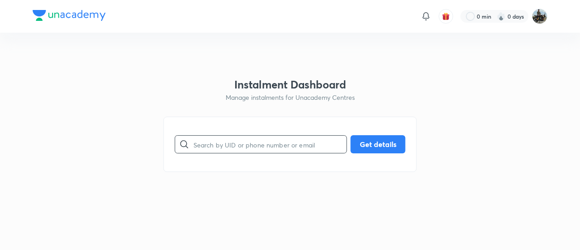
click at [232, 139] on input "text" at bounding box center [269, 144] width 153 height 23
paste input "W0YJ64CMFF"
type input "W0YJ64CMFF"
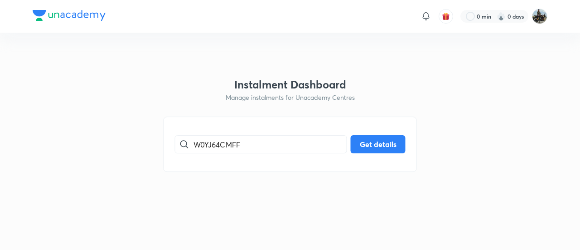
click at [364, 154] on div "W0YJ64CMFF ​ Get details" at bounding box center [290, 143] width 253 height 55
click at [362, 146] on button "Get details" at bounding box center [378, 143] width 55 height 18
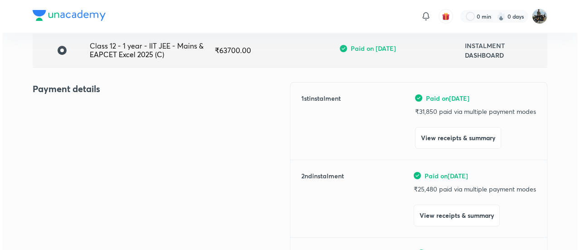
scroll to position [72, 0]
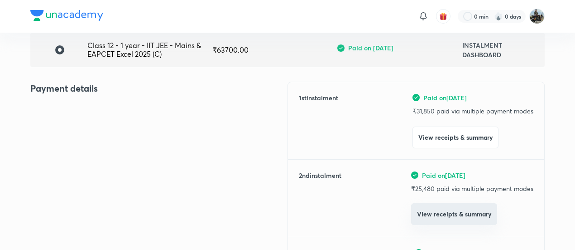
click at [440, 215] on button "View receipts & summary" at bounding box center [454, 214] width 86 height 22
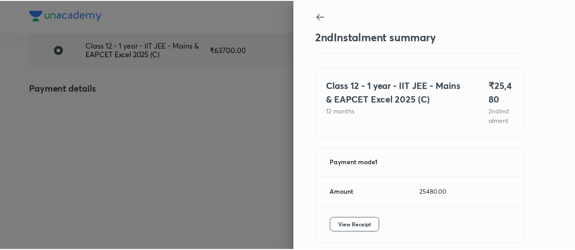
scroll to position [49, 0]
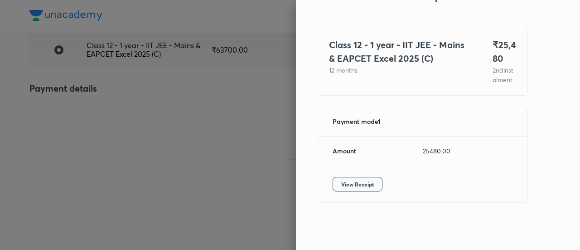
click at [341, 179] on span "View Receipt" at bounding box center [357, 183] width 33 height 9
click at [197, 93] on div at bounding box center [290, 125] width 580 height 250
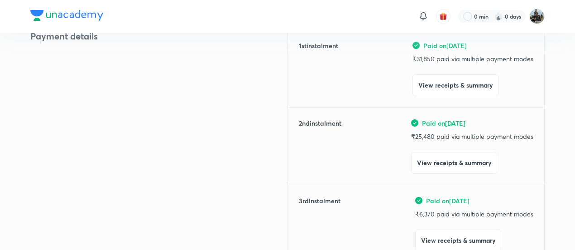
scroll to position [124, 0]
click at [85, 123] on div "Payment details" at bounding box center [158, 166] width 257 height 275
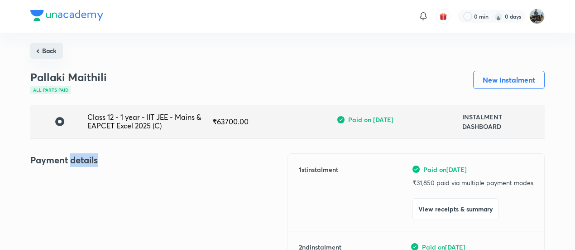
click at [51, 48] on button "Back" at bounding box center [46, 51] width 33 height 16
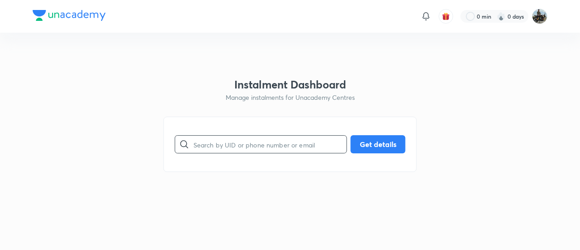
click at [243, 144] on input "text" at bounding box center [269, 144] width 153 height 23
paste input "LPL2R9W1W8"
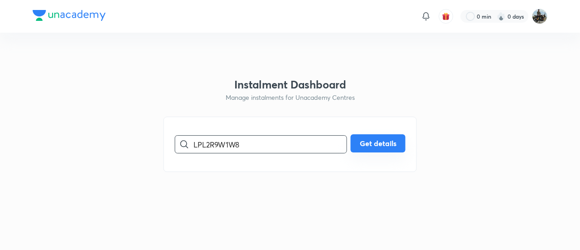
type input "LPL2R9W1W8"
click at [376, 147] on button "Get details" at bounding box center [378, 143] width 55 height 18
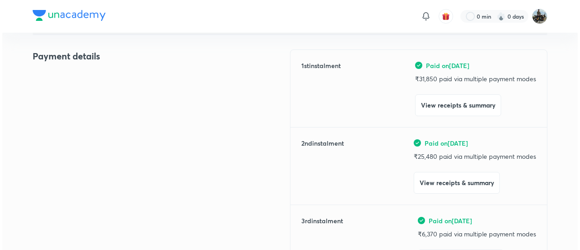
scroll to position [105, 0]
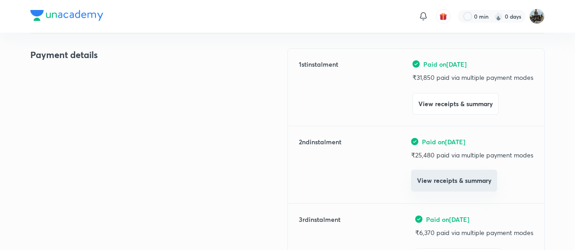
click at [427, 180] on button "View receipts & summary" at bounding box center [454, 180] width 86 height 22
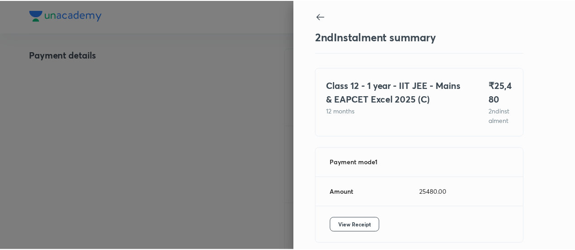
scroll to position [49, 0]
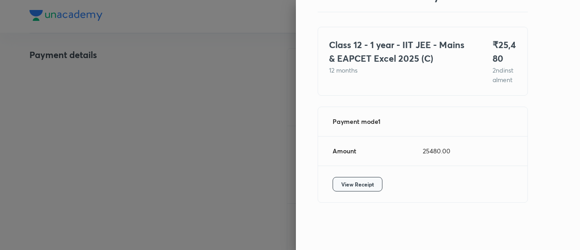
click at [349, 178] on button "View Receipt" at bounding box center [357, 184] width 50 height 14
click at [165, 96] on div at bounding box center [290, 125] width 580 height 250
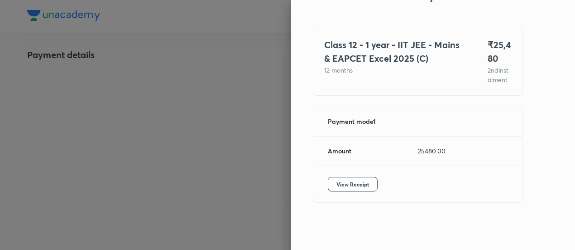
click at [165, 96] on div at bounding box center [287, 125] width 575 height 250
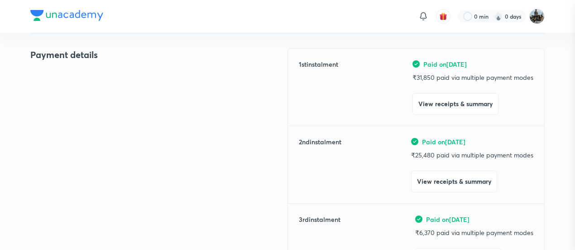
scroll to position [0, 0]
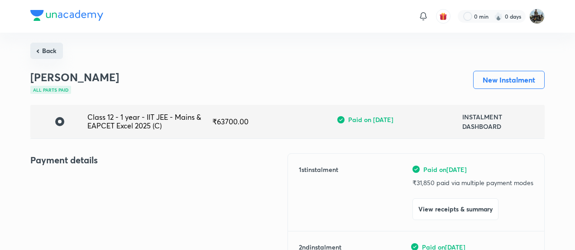
click at [51, 51] on button "Back" at bounding box center [46, 51] width 33 height 16
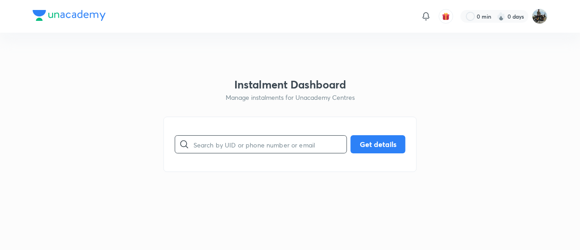
click at [232, 134] on input "text" at bounding box center [269, 144] width 153 height 23
paste input "0DANNR38DB"
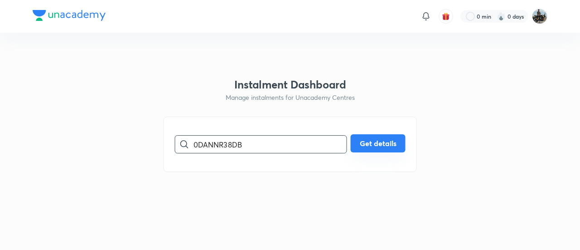
type input "0DANNR38DB"
click at [373, 142] on button "Get details" at bounding box center [378, 143] width 55 height 18
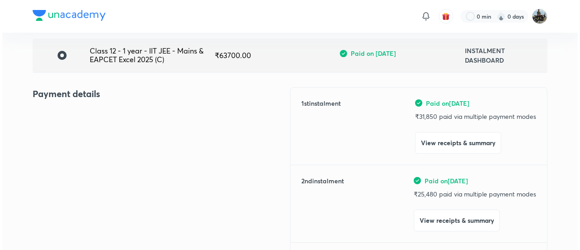
scroll to position [67, 0]
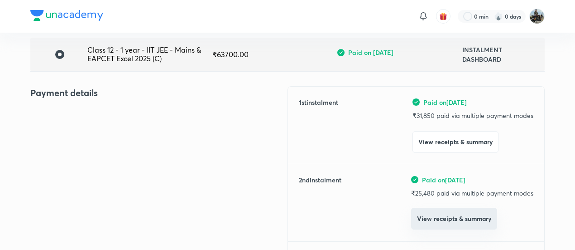
click at [437, 220] on button "View receipts & summary" at bounding box center [454, 218] width 86 height 22
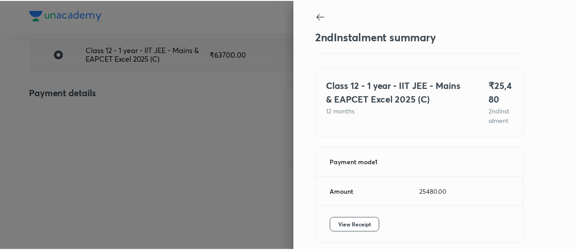
scroll to position [49, 0]
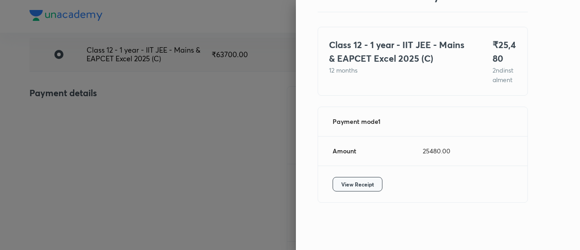
click at [332, 183] on button "View Receipt" at bounding box center [357, 184] width 50 height 14
click at [101, 140] on div at bounding box center [290, 125] width 580 height 250
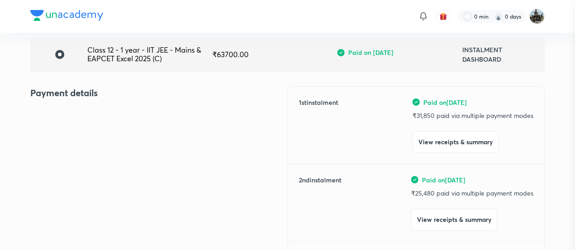
click at [101, 140] on div at bounding box center [287, 125] width 575 height 250
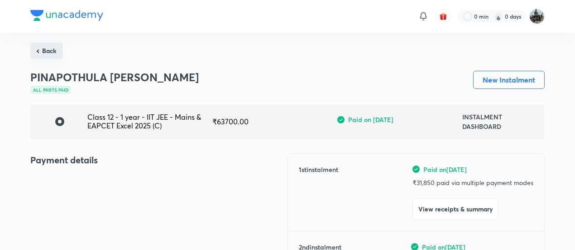
click at [43, 50] on button "Back" at bounding box center [46, 51] width 33 height 16
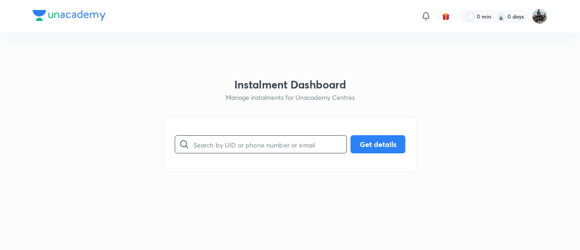
click at [264, 137] on input "text" at bounding box center [269, 144] width 153 height 23
paste input "NVMH6S8B2X"
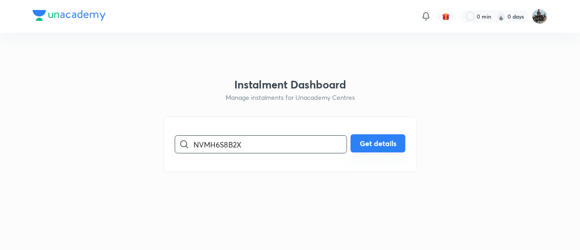
type input "NVMH6S8B2X"
click at [397, 140] on button "Get details" at bounding box center [378, 143] width 55 height 18
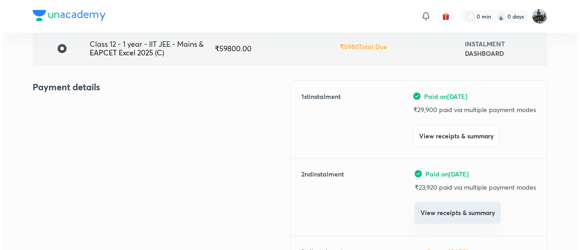
scroll to position [73, 0]
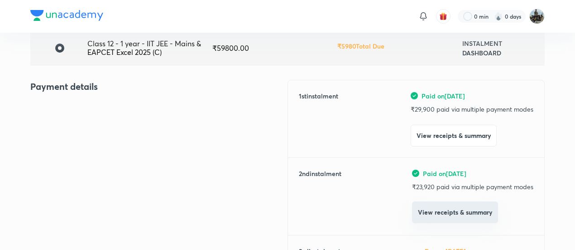
click at [437, 206] on button "View receipts & summary" at bounding box center [455, 212] width 86 height 22
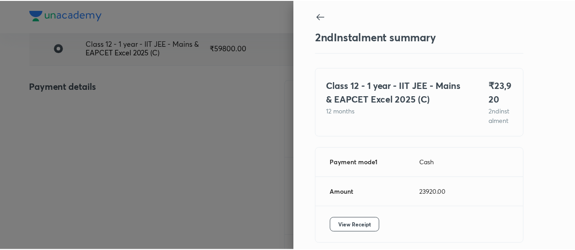
scroll to position [49, 0]
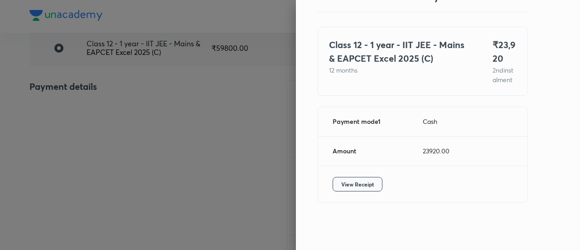
click at [341, 183] on span "View Receipt" at bounding box center [357, 183] width 33 height 9
click at [164, 78] on div at bounding box center [290, 125] width 580 height 250
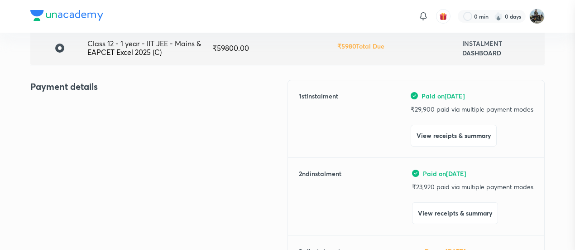
click at [164, 78] on div at bounding box center [287, 125] width 575 height 250
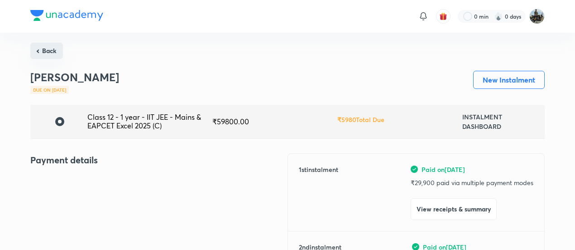
click at [40, 48] on button "Back" at bounding box center [46, 51] width 33 height 16
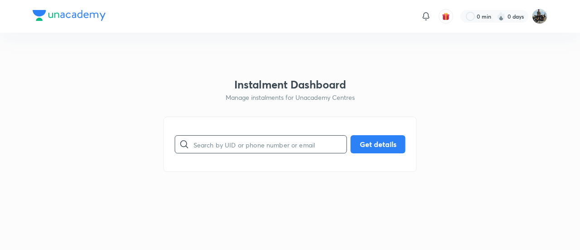
click at [254, 153] on input "text" at bounding box center [269, 144] width 153 height 23
paste input "IEOWY2MAVT"
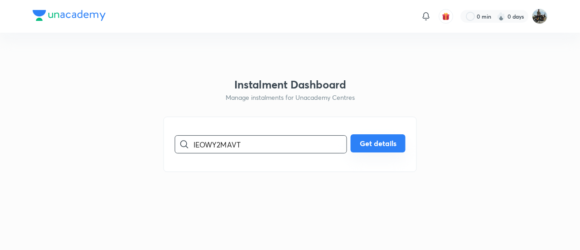
type input "IEOWY2MAVT"
click at [375, 136] on button "Get details" at bounding box center [378, 143] width 55 height 18
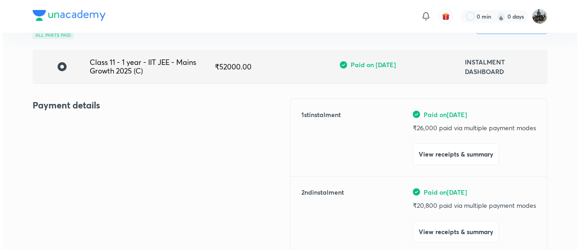
scroll to position [55, 0]
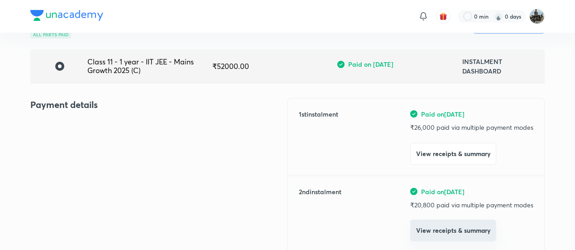
click at [423, 233] on button "View receipts & summary" at bounding box center [453, 230] width 86 height 22
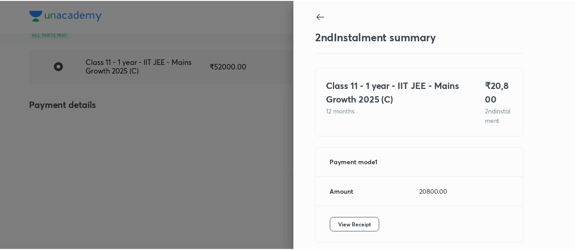
scroll to position [49, 0]
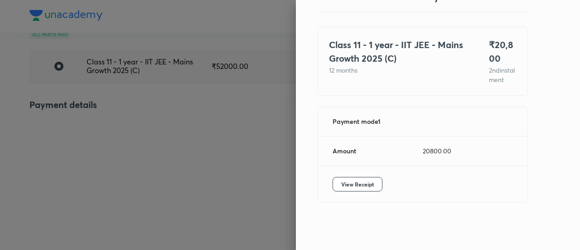
click at [332, 176] on div "View Receipt" at bounding box center [422, 184] width 209 height 36
click at [341, 183] on span "View Receipt" at bounding box center [357, 183] width 33 height 9
click at [259, 171] on div at bounding box center [290, 125] width 580 height 250
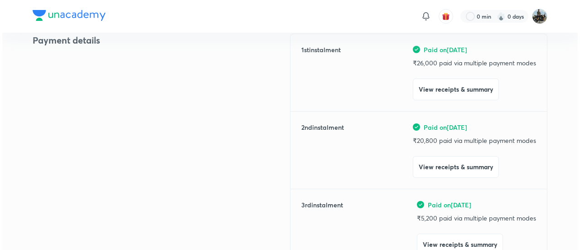
scroll to position [166, 0]
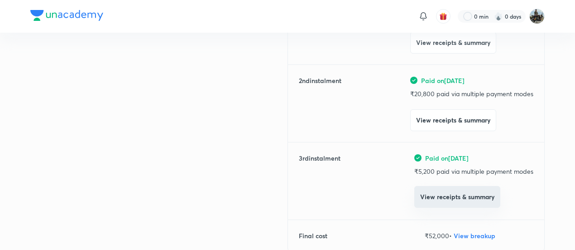
click at [435, 201] on button "View receipts & summary" at bounding box center [457, 197] width 86 height 22
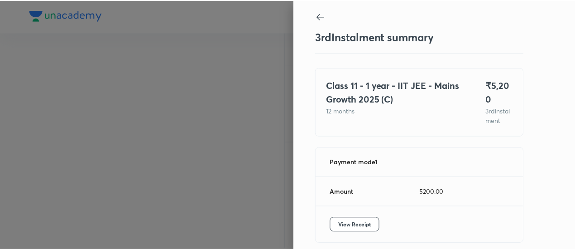
scroll to position [49, 0]
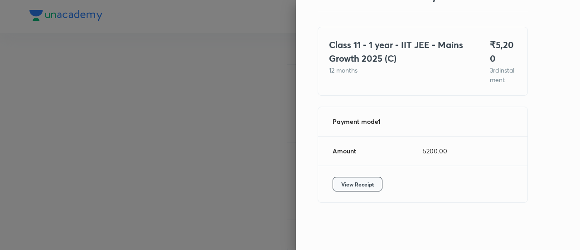
click at [341, 183] on span "View Receipt" at bounding box center [357, 183] width 33 height 9
click at [134, 91] on div at bounding box center [290, 125] width 580 height 250
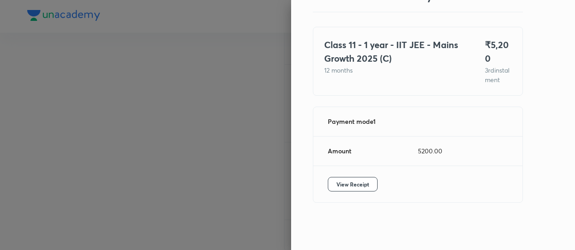
click at [134, 91] on div at bounding box center [287, 125] width 575 height 250
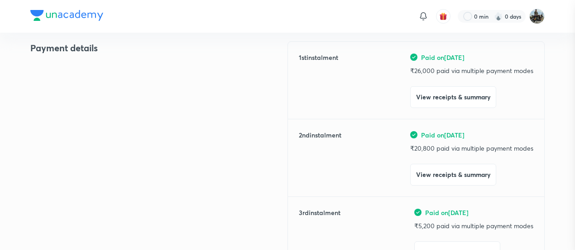
scroll to position [0, 0]
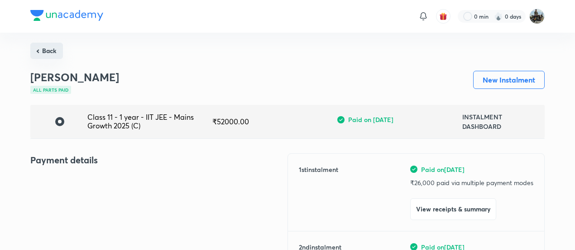
click at [59, 52] on button "Back" at bounding box center [46, 51] width 33 height 16
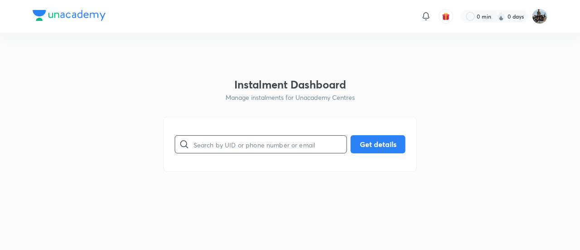
click at [240, 144] on input "text" at bounding box center [269, 144] width 153 height 23
paste input "B0CCYM7OWD"
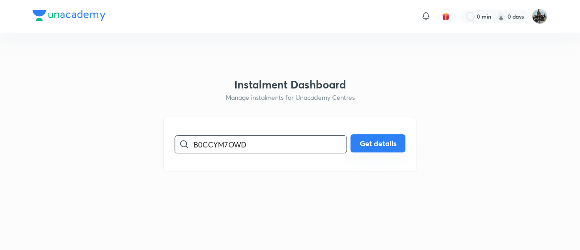
type input "B0CCYM7OWD"
click at [377, 143] on button "Get details" at bounding box center [378, 143] width 55 height 18
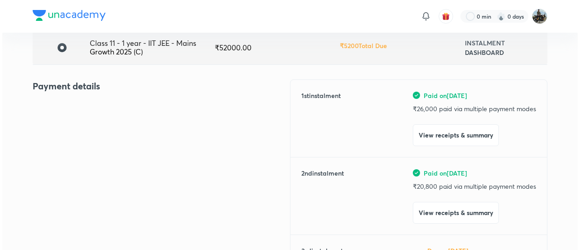
scroll to position [74, 0]
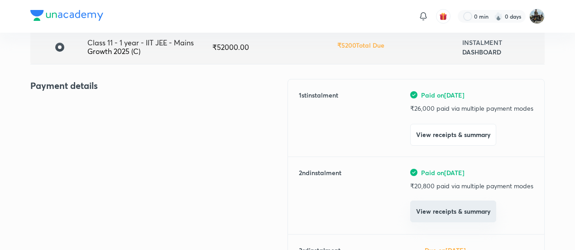
click at [427, 209] on button "View receipts & summary" at bounding box center [453, 211] width 86 height 22
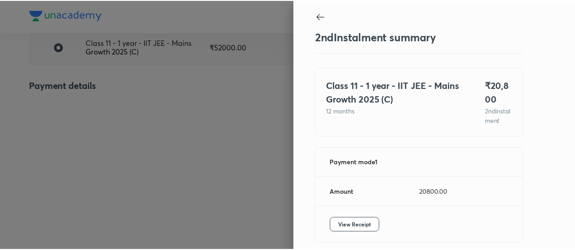
scroll to position [49, 0]
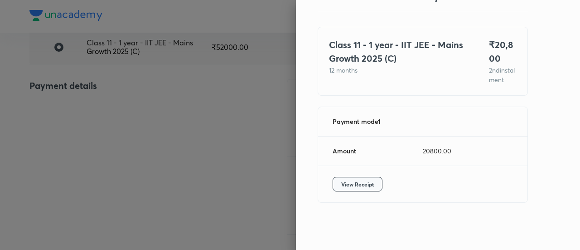
click at [348, 179] on button "View Receipt" at bounding box center [357, 184] width 50 height 14
click at [144, 129] on div at bounding box center [290, 125] width 580 height 250
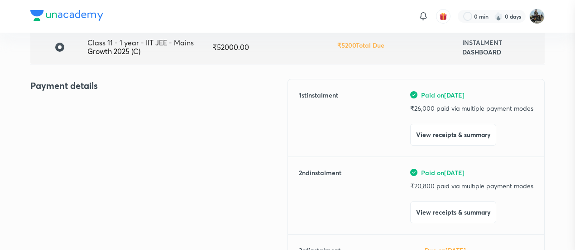
click at [144, 129] on div at bounding box center [287, 125] width 575 height 250
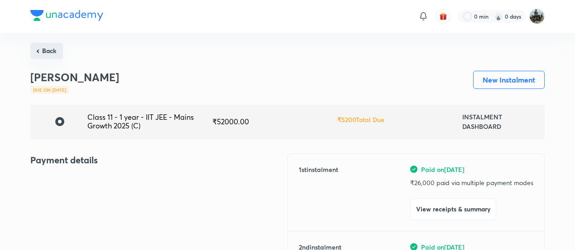
click at [53, 51] on button "Back" at bounding box center [46, 51] width 33 height 16
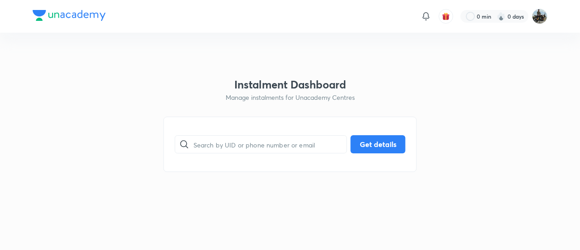
click at [269, 132] on div "​ Get details" at bounding box center [290, 143] width 253 height 55
click at [242, 141] on input "text" at bounding box center [269, 144] width 153 height 23
paste input "FF6Z9PGFZ5"
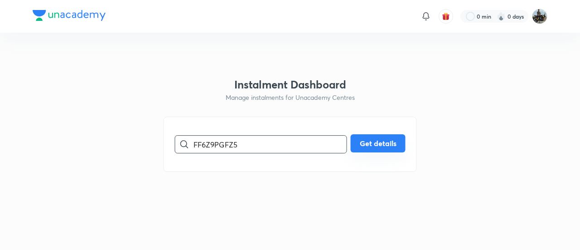
type input "FF6Z9PGFZ5"
click at [366, 146] on button "Get details" at bounding box center [378, 143] width 55 height 18
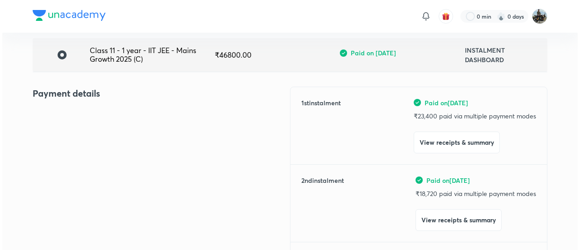
scroll to position [70, 0]
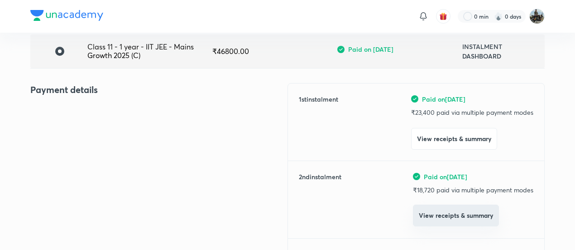
click at [434, 209] on button "View receipts & summary" at bounding box center [456, 215] width 86 height 22
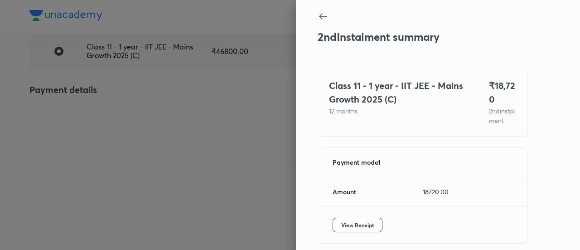
click at [434, 209] on div "2 nd Instalment summary Class 11 - 1 year - IIT JEE - Mains Growth 2025 (C) 12 …" at bounding box center [290, 125] width 580 height 250
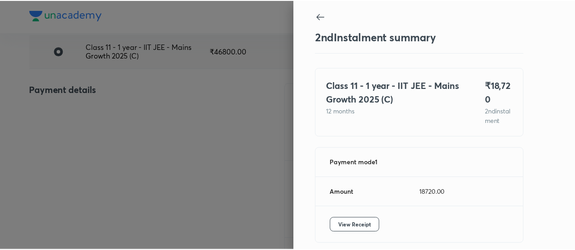
scroll to position [49, 0]
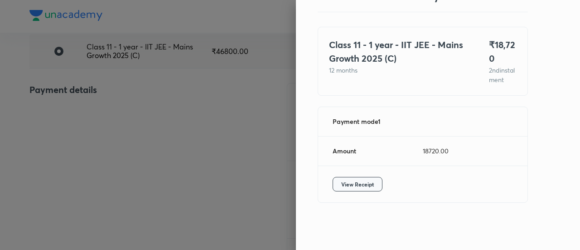
click at [341, 188] on span "View Receipt" at bounding box center [357, 183] width 33 height 9
click at [98, 108] on div at bounding box center [290, 125] width 580 height 250
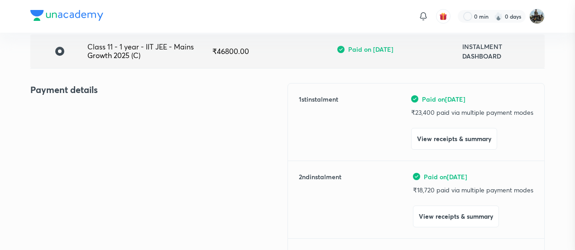
click at [98, 108] on div at bounding box center [287, 125] width 575 height 250
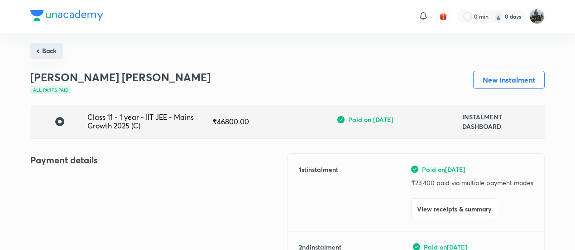
click at [53, 56] on button "Back" at bounding box center [46, 51] width 33 height 16
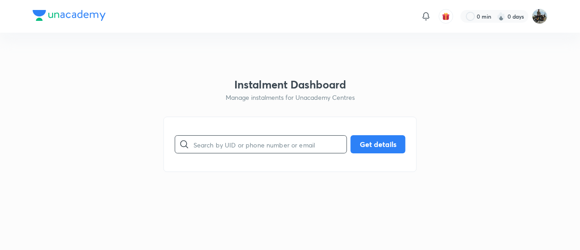
click at [279, 140] on input "text" at bounding box center [269, 144] width 153 height 23
paste input "3NUG1A10BO"
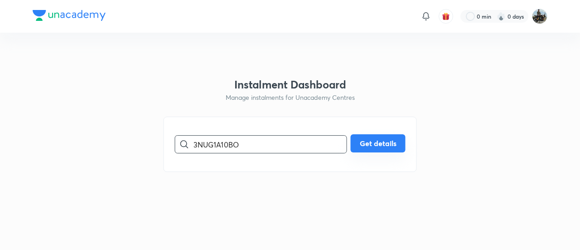
type input "3NUG1A10BO"
click at [403, 139] on button "Get details" at bounding box center [378, 143] width 55 height 18
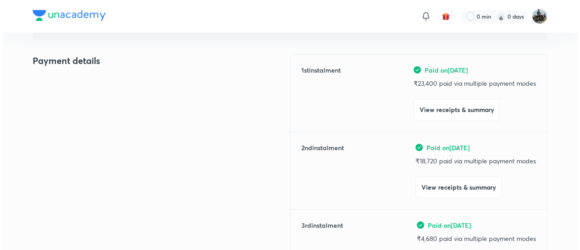
scroll to position [100, 0]
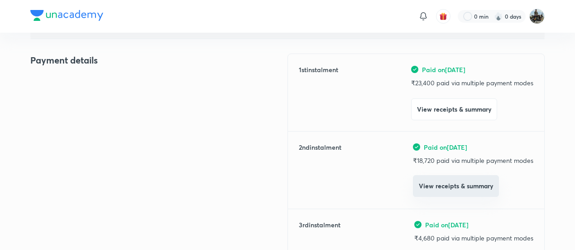
click at [438, 175] on button "View receipts & summary" at bounding box center [456, 186] width 86 height 22
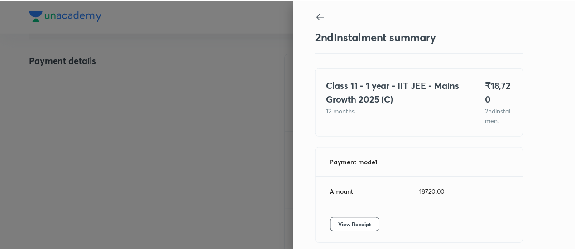
scroll to position [49, 0]
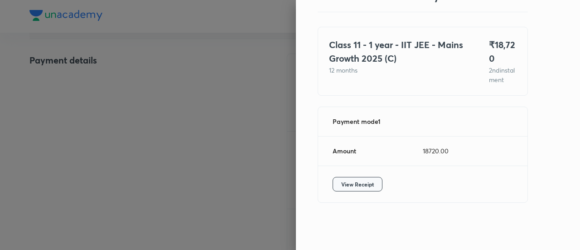
click at [341, 182] on span "View Receipt" at bounding box center [357, 183] width 33 height 9
click at [243, 149] on div at bounding box center [290, 125] width 580 height 250
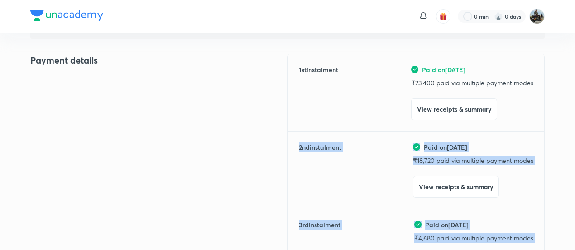
drag, startPoint x: 243, startPoint y: 149, endPoint x: 343, endPoint y: 208, distance: 115.7
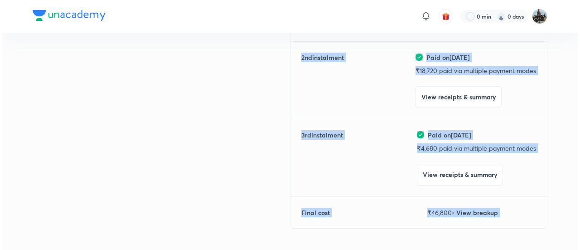
scroll to position [190, 0]
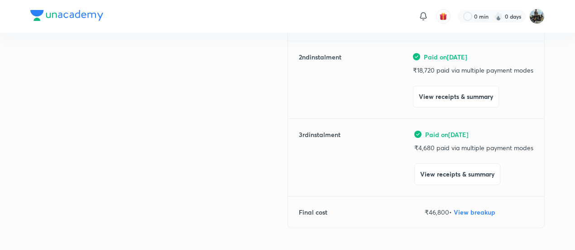
click at [186, 204] on div "Payment details" at bounding box center [158, 100] width 257 height 275
click at [455, 173] on button "View receipts & summary" at bounding box center [457, 173] width 86 height 22
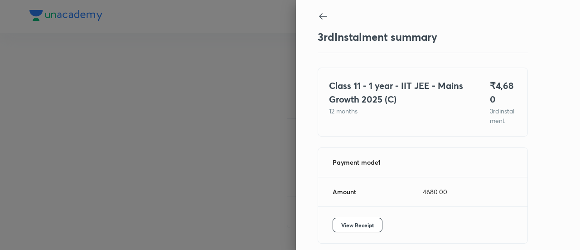
click at [455, 173] on div "3 rd Instalment summary Class 11 - 1 year - IIT JEE - Mains Growth 2025 (C) 12 …" at bounding box center [290, 125] width 580 height 250
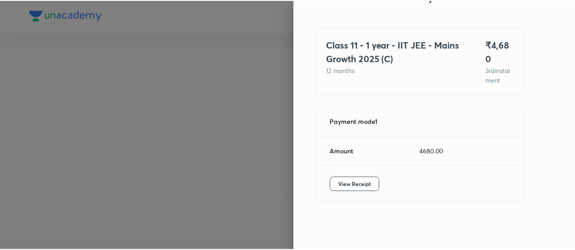
scroll to position [43, 0]
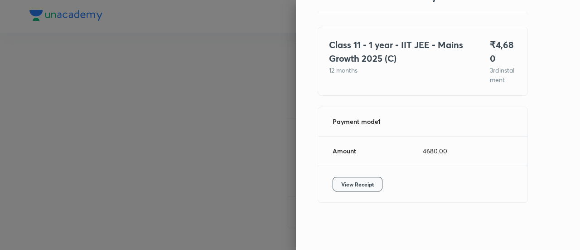
click at [343, 188] on span "View Receipt" at bounding box center [357, 183] width 33 height 9
click at [156, 112] on div at bounding box center [290, 125] width 580 height 250
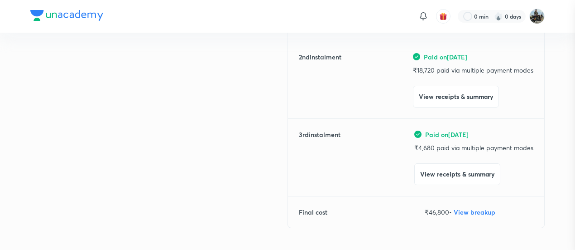
click at [156, 112] on div at bounding box center [287, 125] width 575 height 250
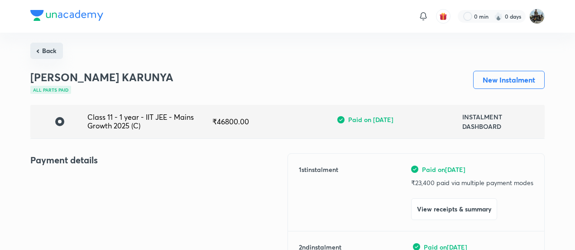
click at [61, 48] on button "Back" at bounding box center [46, 51] width 33 height 16
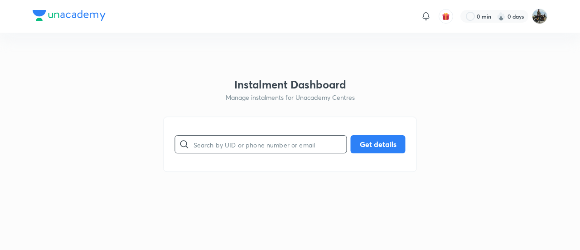
click at [225, 142] on input "text" at bounding box center [269, 144] width 153 height 23
paste input "ERYGMW5RLZ"
type input "ERYGMW5RLZ"
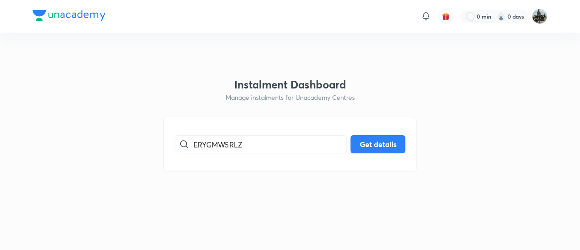
click at [405, 148] on div "ERYGMW5RLZ ​ Get details" at bounding box center [290, 143] width 253 height 55
click at [376, 141] on button "Get details" at bounding box center [378, 143] width 55 height 18
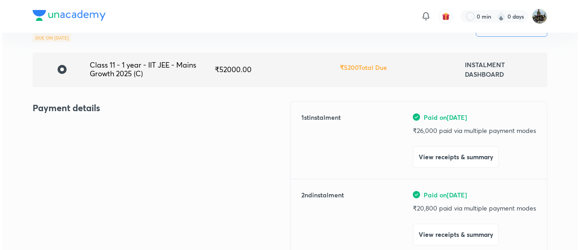
scroll to position [58, 0]
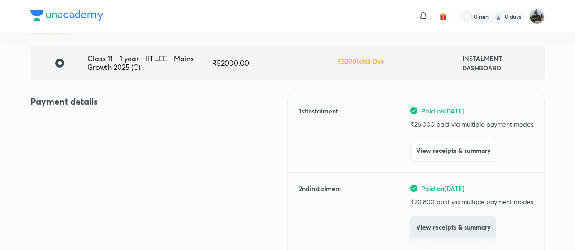
click at [429, 234] on button "View receipts & summary" at bounding box center [453, 227] width 86 height 22
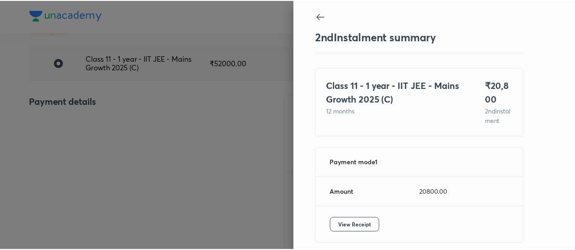
scroll to position [49, 0]
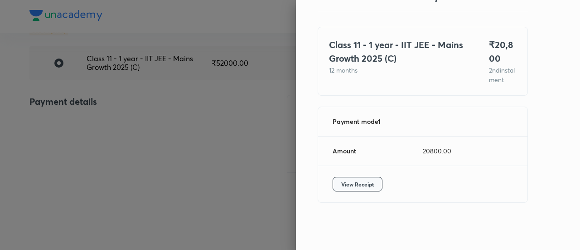
click at [347, 185] on span "View Receipt" at bounding box center [357, 183] width 33 height 9
click at [111, 98] on div at bounding box center [290, 125] width 580 height 250
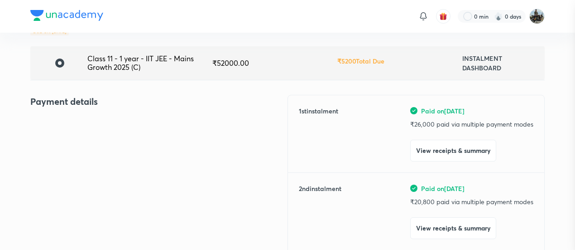
click at [111, 98] on div at bounding box center [287, 125] width 575 height 250
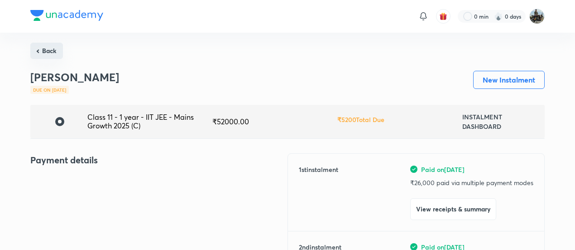
click at [60, 50] on button "Back" at bounding box center [46, 51] width 33 height 16
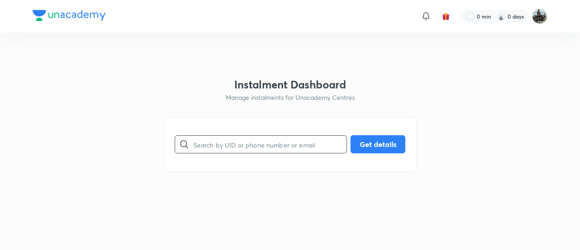
click at [267, 148] on input "text" at bounding box center [269, 144] width 153 height 23
paste input "8GRE0F30EQ"
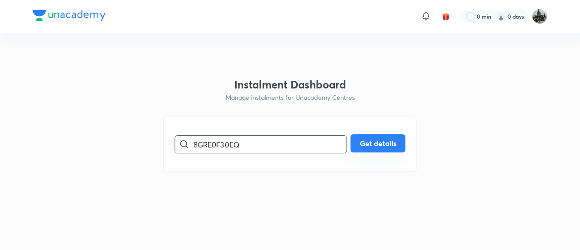
type input "8GRE0F30EQ"
click at [358, 144] on button "Get details" at bounding box center [378, 143] width 55 height 18
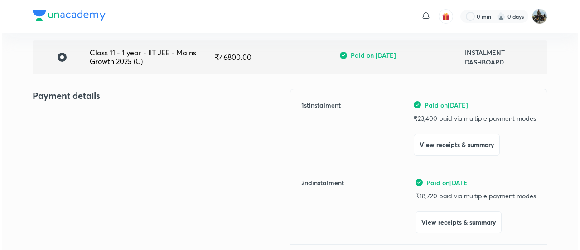
scroll to position [66, 0]
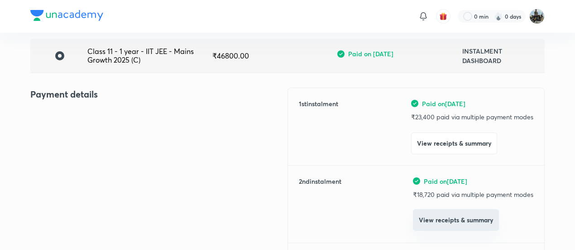
click at [422, 211] on button "View receipts & summary" at bounding box center [456, 220] width 86 height 22
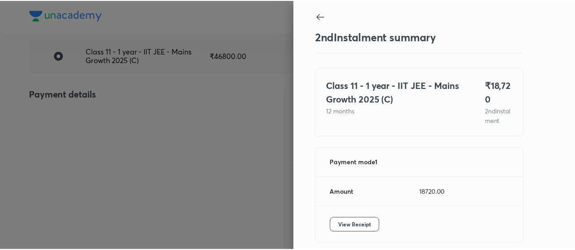
scroll to position [49, 0]
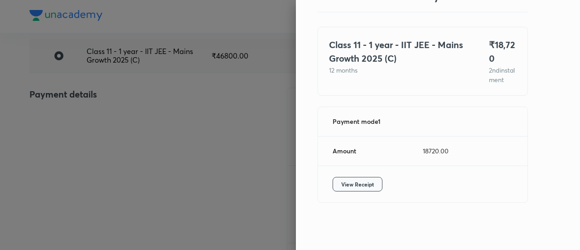
click at [355, 184] on span "View Receipt" at bounding box center [357, 183] width 33 height 9
click at [74, 118] on div at bounding box center [290, 125] width 580 height 250
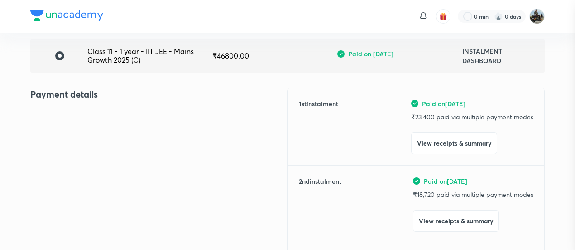
click at [74, 118] on div at bounding box center [287, 125] width 575 height 250
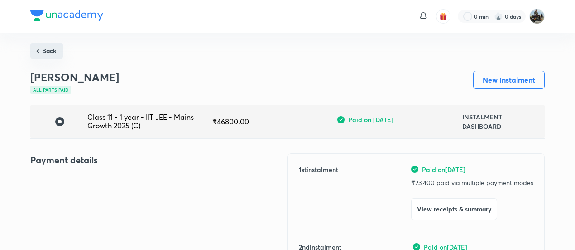
click at [51, 49] on button "Back" at bounding box center [46, 51] width 33 height 16
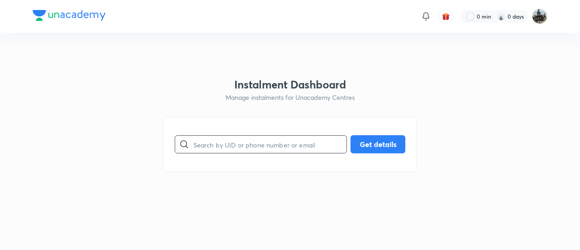
click at [245, 146] on input "text" at bounding box center [269, 144] width 153 height 23
paste input "14V5F53SXJ"
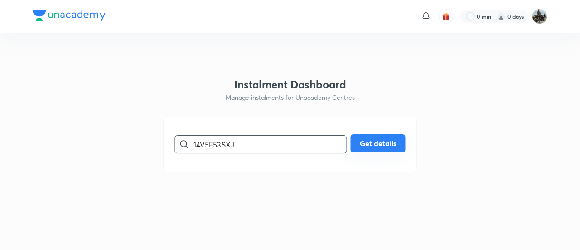
type input "14V5F53SXJ"
click at [360, 145] on button "Get details" at bounding box center [378, 143] width 55 height 18
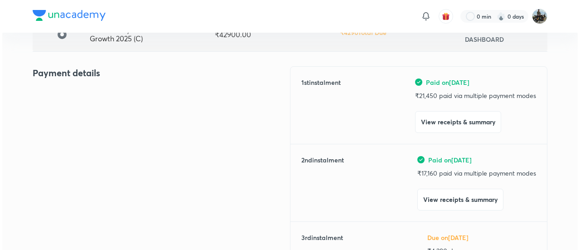
scroll to position [88, 0]
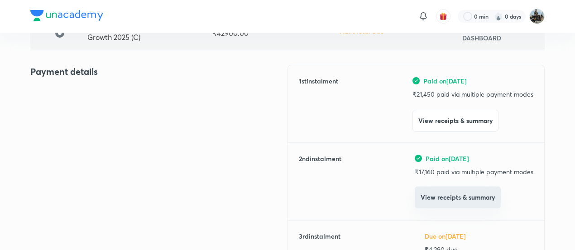
click at [428, 201] on button "View receipts & summary" at bounding box center [458, 197] width 86 height 22
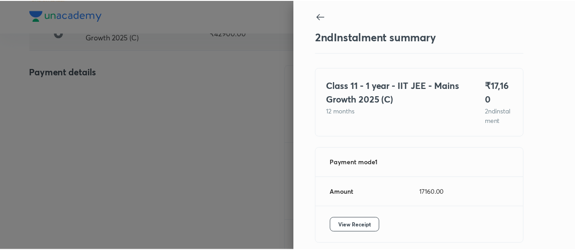
scroll to position [49, 0]
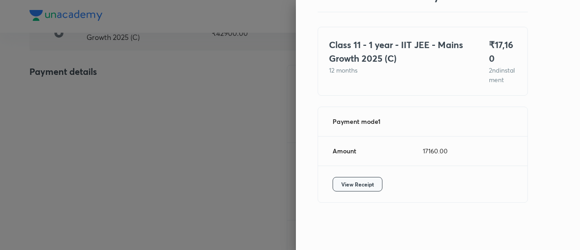
click at [361, 188] on span "View Receipt" at bounding box center [357, 183] width 33 height 9
click at [131, 143] on div at bounding box center [290, 125] width 580 height 250
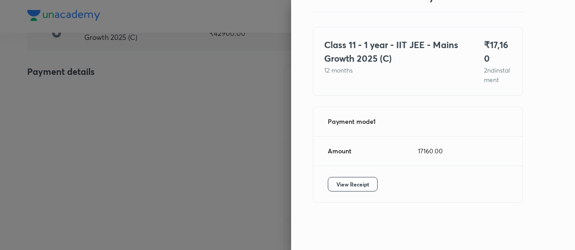
click at [131, 143] on div at bounding box center [287, 125] width 575 height 250
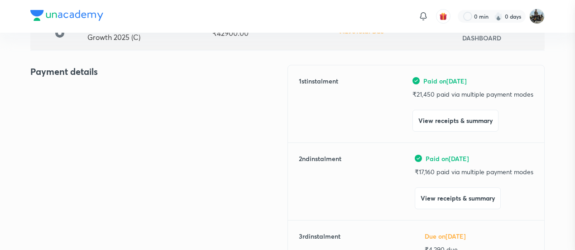
scroll to position [0, 0]
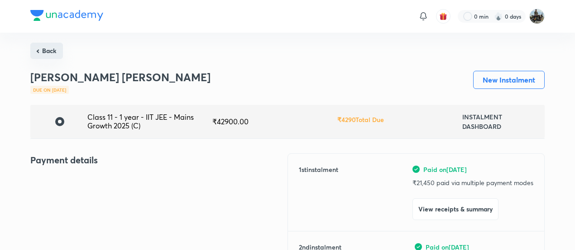
click at [48, 44] on button "Back" at bounding box center [46, 51] width 33 height 16
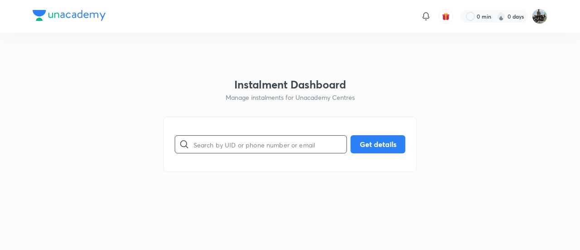
click at [225, 135] on input "text" at bounding box center [269, 144] width 153 height 23
paste input "VJSZGO4SQA"
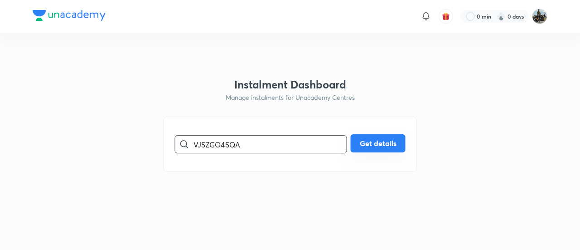
type input "VJSZGO4SQA"
click at [378, 151] on button "Get details" at bounding box center [378, 143] width 55 height 18
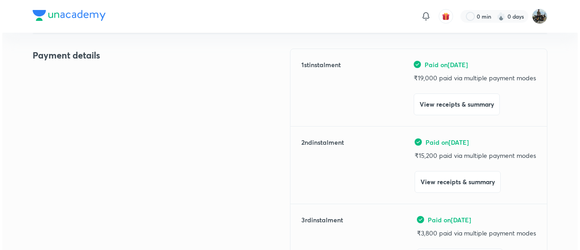
scroll to position [106, 0]
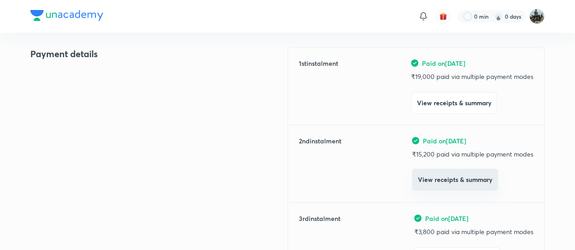
click at [438, 185] on button "View receipts & summary" at bounding box center [455, 180] width 86 height 22
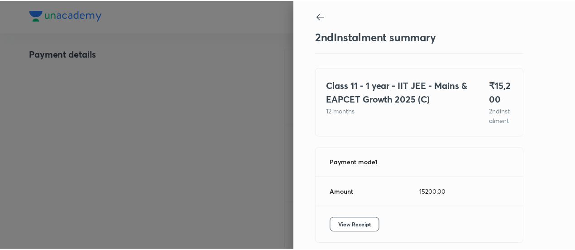
scroll to position [49, 0]
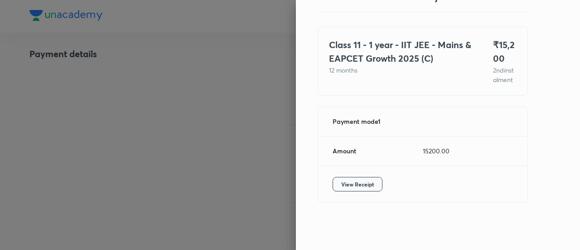
click at [349, 177] on button "View Receipt" at bounding box center [357, 184] width 50 height 14
click at [155, 79] on div at bounding box center [290, 125] width 580 height 250
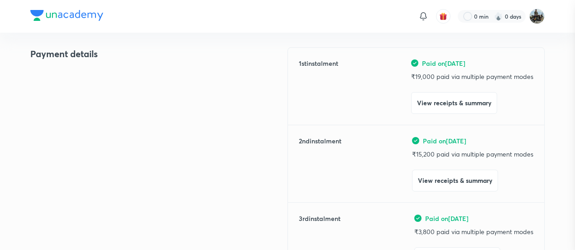
click at [155, 79] on div at bounding box center [287, 125] width 575 height 250
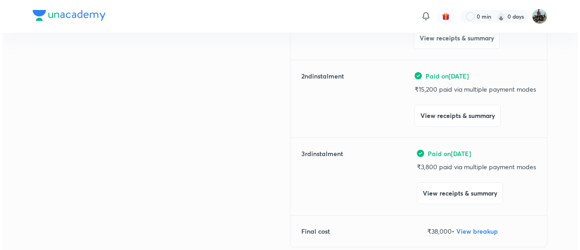
scroll to position [171, 0]
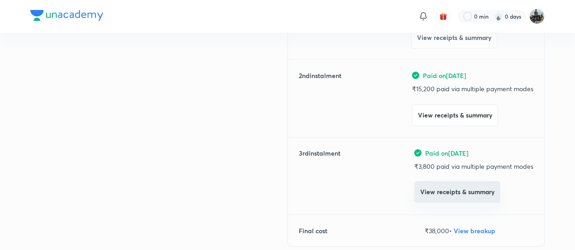
click at [440, 184] on button "View receipts & summary" at bounding box center [457, 192] width 86 height 22
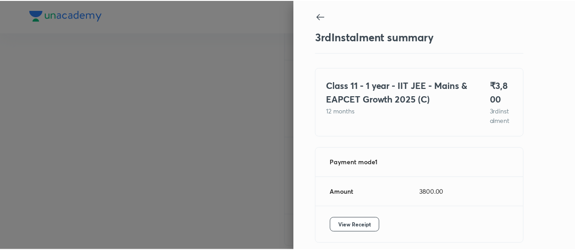
scroll to position [49, 0]
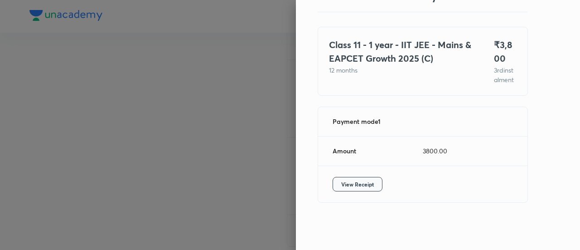
click at [332, 186] on button "View Receipt" at bounding box center [357, 184] width 50 height 14
click at [91, 65] on div at bounding box center [290, 125] width 580 height 250
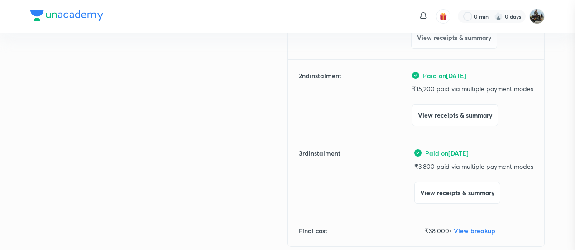
click at [91, 65] on div at bounding box center [287, 125] width 575 height 250
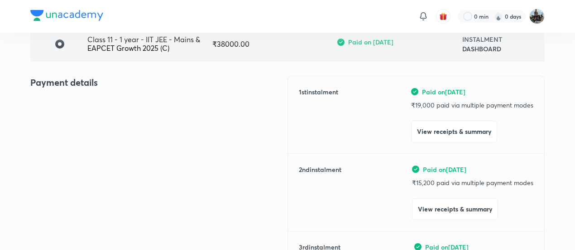
scroll to position [0, 0]
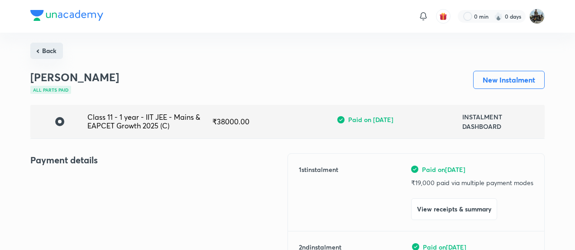
click at [44, 47] on button "Back" at bounding box center [46, 51] width 33 height 16
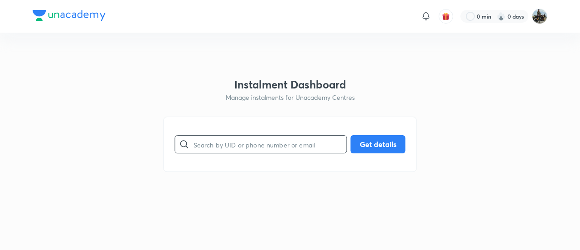
drag, startPoint x: 253, startPoint y: 130, endPoint x: 223, endPoint y: 146, distance: 33.4
click at [223, 146] on div "​ Get details" at bounding box center [290, 143] width 253 height 55
click at [223, 146] on input "text" at bounding box center [269, 144] width 153 height 23
paste input "GI3S7F7XSN"
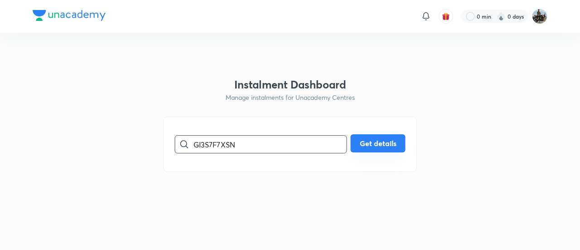
type input "GI3S7F7XSN"
click at [386, 136] on button "Get details" at bounding box center [378, 143] width 55 height 18
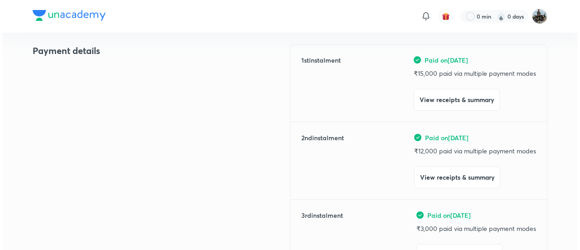
scroll to position [110, 0]
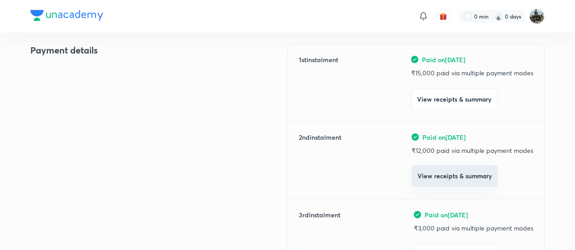
click at [422, 183] on button "View receipts & summary" at bounding box center [455, 176] width 86 height 22
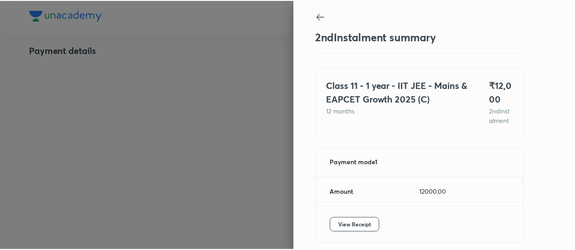
scroll to position [49, 0]
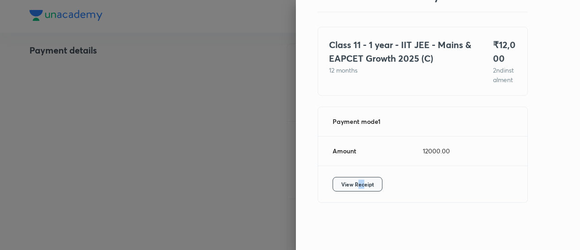
drag, startPoint x: 356, startPoint y: 193, endPoint x: 349, endPoint y: 180, distance: 15.0
click at [349, 180] on div "View Receipt" at bounding box center [422, 184] width 209 height 36
click at [349, 180] on span "View Receipt" at bounding box center [357, 183] width 33 height 9
click at [90, 101] on div at bounding box center [290, 125] width 580 height 250
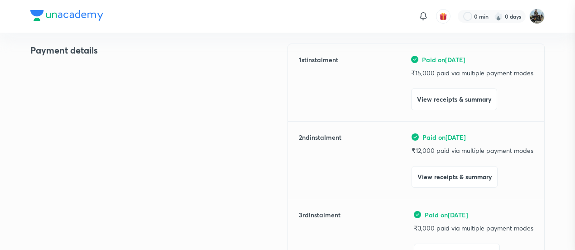
click at [90, 101] on div at bounding box center [287, 125] width 575 height 250
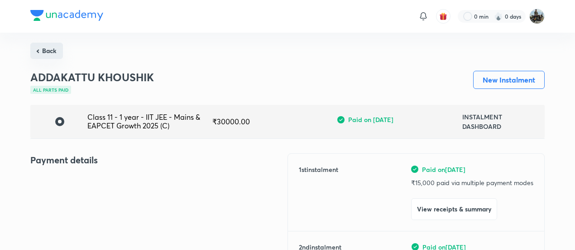
click at [49, 58] on button "Back" at bounding box center [46, 51] width 33 height 16
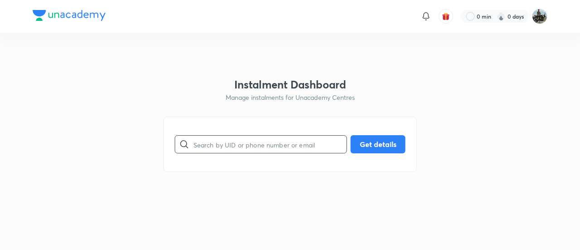
click at [227, 154] on input "text" at bounding box center [269, 144] width 153 height 23
paste input "YEV9Y5QU2S"
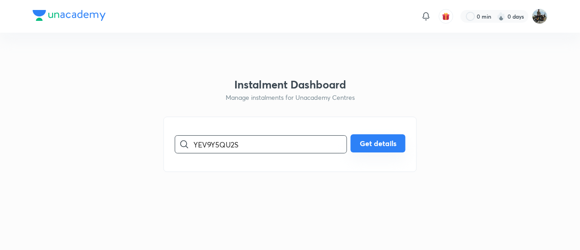
type input "YEV9Y5QU2S"
click at [390, 145] on button "Get details" at bounding box center [378, 143] width 55 height 18
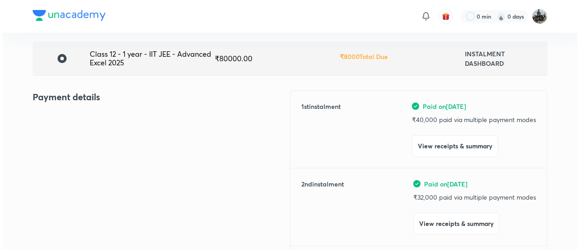
scroll to position [66, 0]
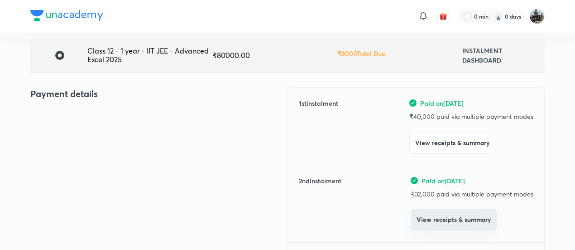
click at [419, 221] on button "View receipts & summary" at bounding box center [454, 219] width 86 height 22
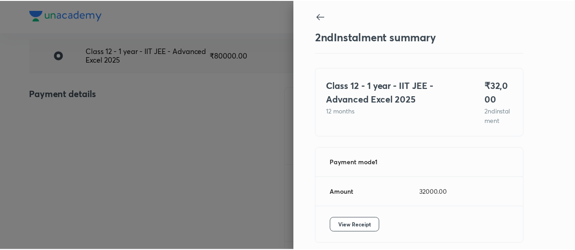
scroll to position [49, 0]
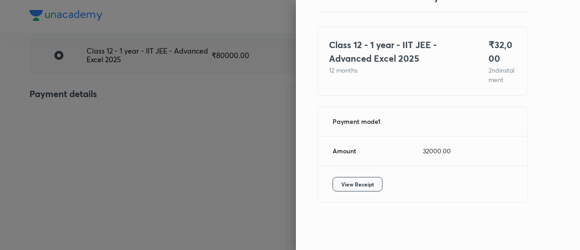
click at [342, 181] on span "View Receipt" at bounding box center [357, 183] width 33 height 9
click at [111, 78] on div at bounding box center [290, 125] width 580 height 250
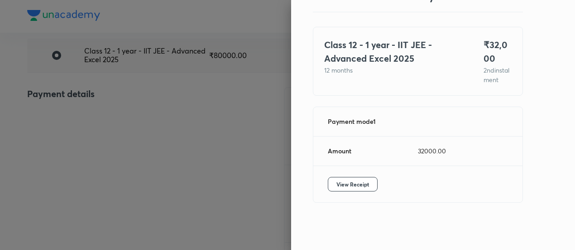
click at [111, 78] on div at bounding box center [287, 125] width 575 height 250
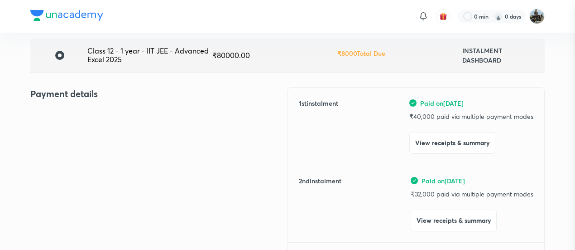
scroll to position [0, 0]
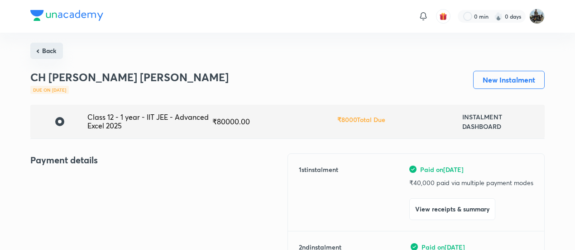
click at [44, 45] on button "Back" at bounding box center [46, 51] width 33 height 16
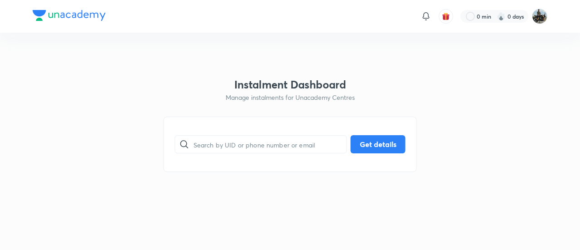
click at [227, 132] on div "​ Get details" at bounding box center [290, 143] width 253 height 55
drag, startPoint x: 227, startPoint y: 132, endPoint x: 210, endPoint y: 143, distance: 20.0
click at [210, 143] on div "​ Get details" at bounding box center [290, 143] width 253 height 55
click at [210, 143] on input "text" at bounding box center [269, 144] width 153 height 23
paste input "8QBAK3MPWA"
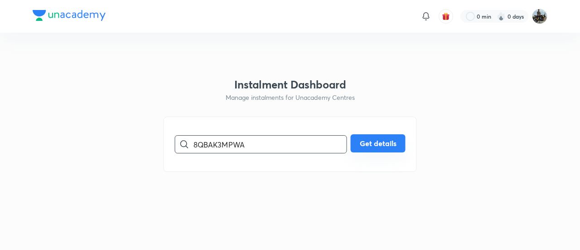
type input "8QBAK3MPWA"
click at [367, 147] on button "Get details" at bounding box center [378, 143] width 55 height 18
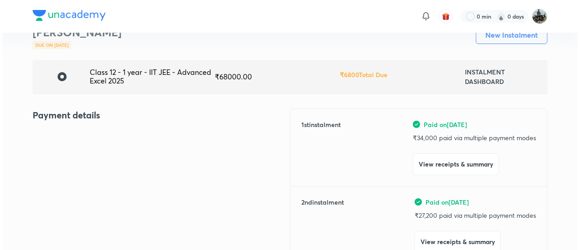
scroll to position [45, 0]
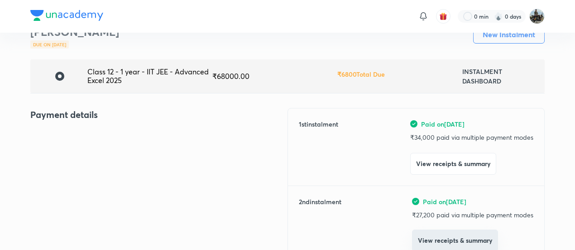
click at [428, 244] on button "View receipts & summary" at bounding box center [455, 240] width 86 height 22
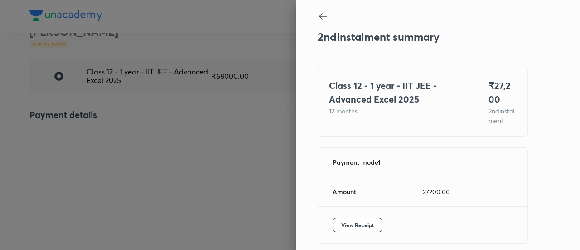
scroll to position [49, 0]
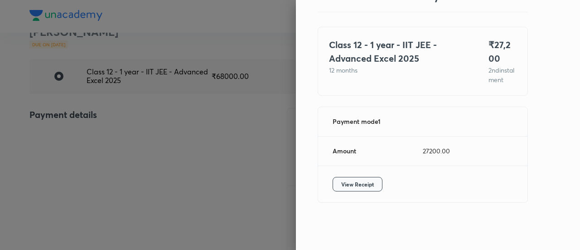
click at [361, 184] on span "View Receipt" at bounding box center [357, 183] width 33 height 9
click at [144, 105] on div at bounding box center [290, 125] width 580 height 250
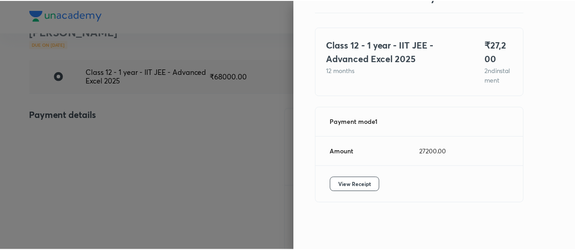
scroll to position [47, 0]
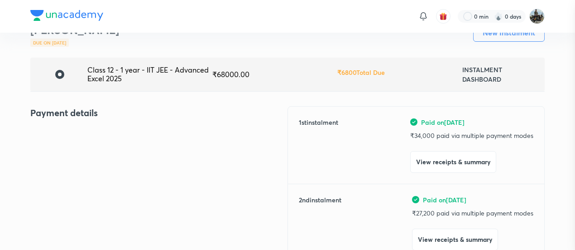
click at [144, 105] on div at bounding box center [287, 125] width 575 height 250
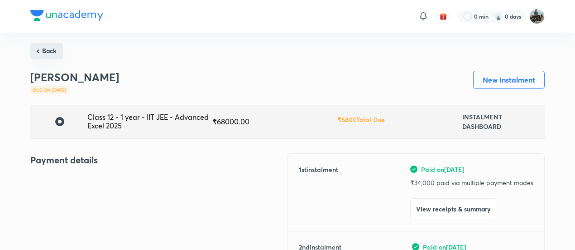
click at [39, 55] on button "Back" at bounding box center [46, 51] width 33 height 16
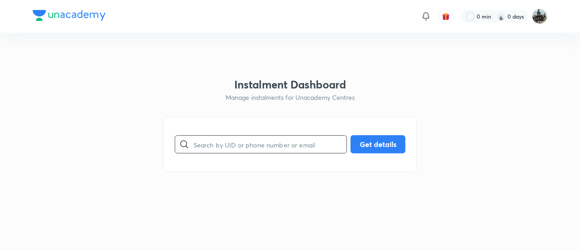
click at [255, 154] on input "text" at bounding box center [269, 144] width 153 height 23
paste input "CSLUEA3BAJ"
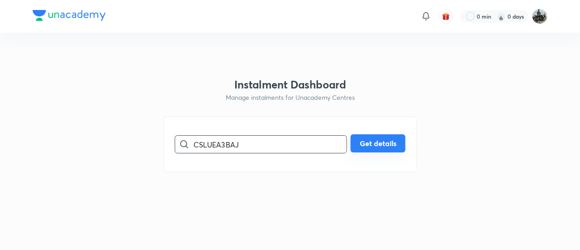
type input "CSLUEA3BAJ"
click at [379, 146] on button "Get details" at bounding box center [378, 143] width 55 height 18
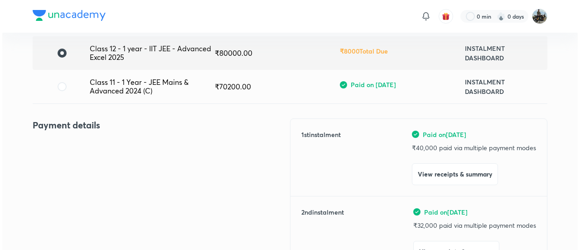
scroll to position [101, 0]
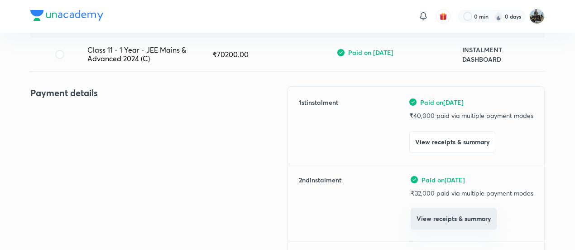
click at [436, 215] on button "View receipts & summary" at bounding box center [454, 218] width 86 height 22
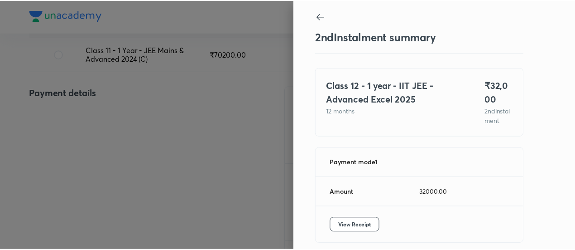
scroll to position [49, 0]
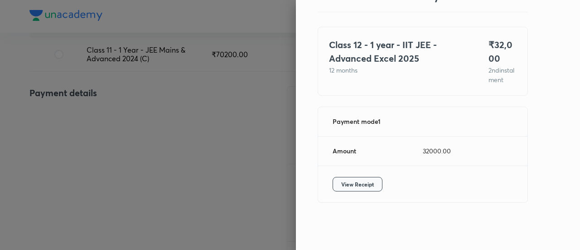
click at [341, 184] on span "View Receipt" at bounding box center [357, 183] width 33 height 9
click at [100, 92] on div at bounding box center [290, 125] width 580 height 250
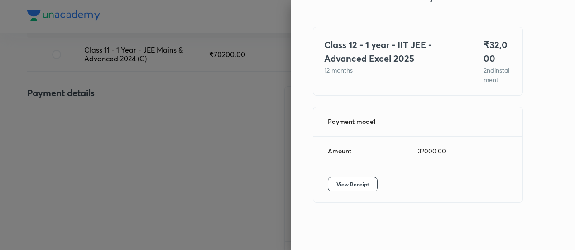
click at [100, 92] on div at bounding box center [287, 125] width 575 height 250
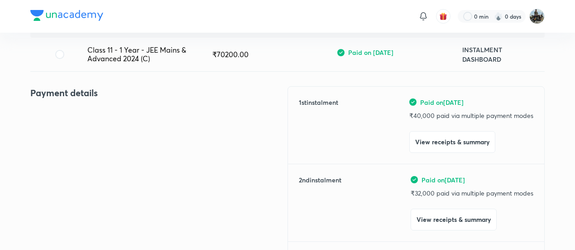
scroll to position [0, 0]
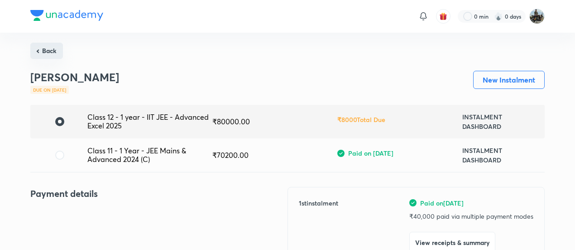
click at [43, 58] on button "Back" at bounding box center [46, 51] width 33 height 16
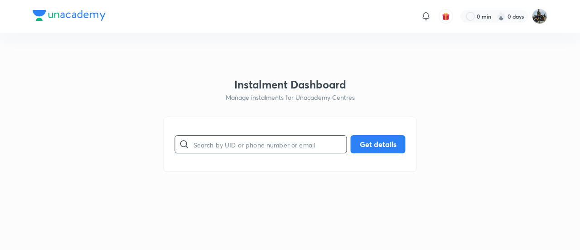
click at [231, 140] on input "text" at bounding box center [269, 144] width 153 height 23
paste input "6NOTMBUIJ7"
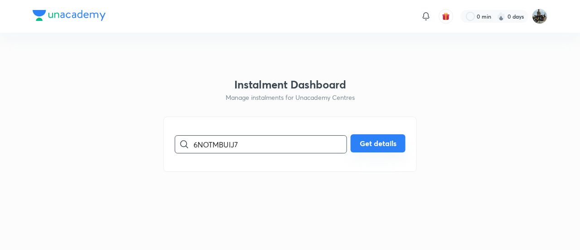
type input "6NOTMBUIJ7"
click at [375, 141] on button "Get details" at bounding box center [378, 143] width 55 height 18
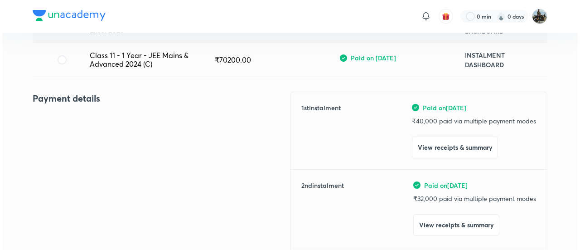
scroll to position [96, 0]
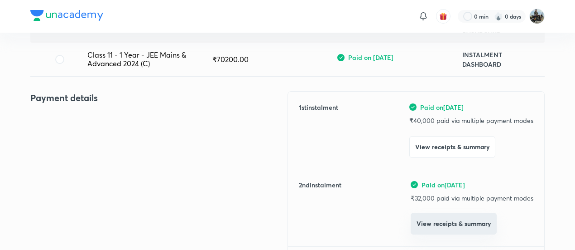
click at [423, 217] on button "View receipts & summary" at bounding box center [454, 223] width 86 height 22
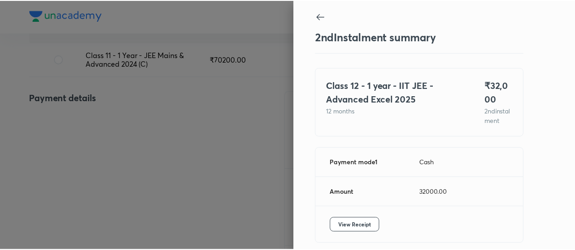
scroll to position [49, 0]
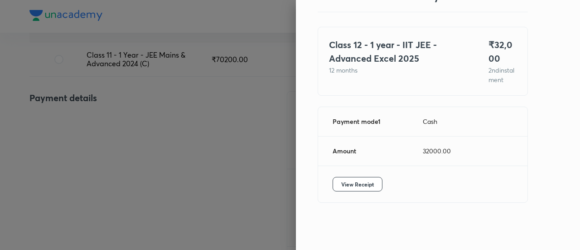
click at [362, 175] on div "View Receipt" at bounding box center [422, 184] width 209 height 36
click at [343, 181] on span "View Receipt" at bounding box center [357, 183] width 33 height 9
click at [117, 123] on div at bounding box center [290, 125] width 580 height 250
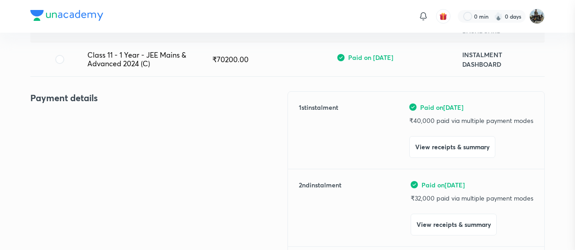
click at [117, 123] on div at bounding box center [287, 125] width 575 height 250
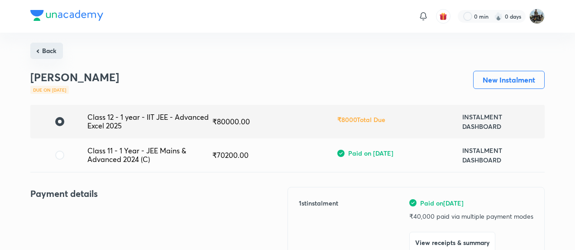
click at [48, 48] on button "Back" at bounding box center [46, 51] width 33 height 16
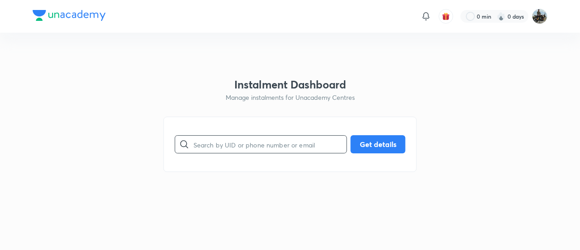
click at [268, 135] on input "text" at bounding box center [269, 144] width 153 height 23
paste input "KCPDWXC6UO"
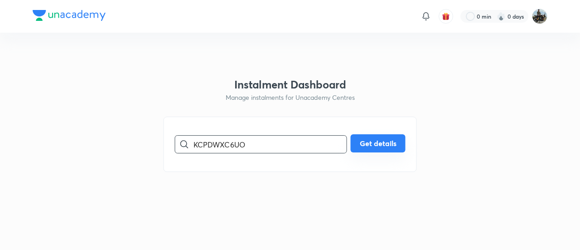
type input "KCPDWXC6UO"
click at [373, 140] on button "Get details" at bounding box center [378, 143] width 55 height 18
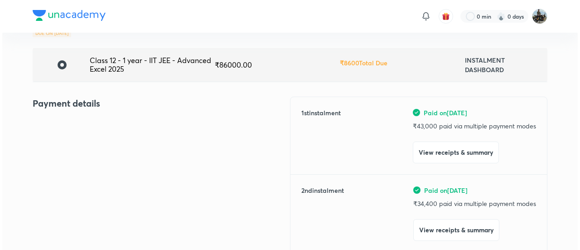
scroll to position [57, 0]
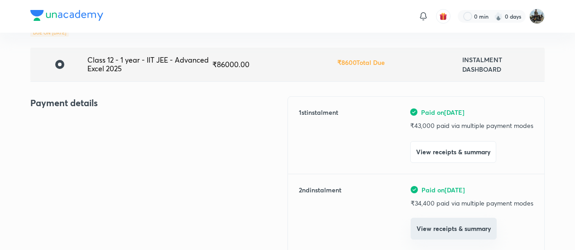
drag, startPoint x: 437, startPoint y: 212, endPoint x: 429, endPoint y: 220, distance: 10.9
click at [429, 220] on div "Paid on [DATE] ₹ 34,400 paid via multiple payment modes View receipts & summary" at bounding box center [472, 212] width 123 height 55
click at [429, 220] on button "View receipts & summary" at bounding box center [454, 228] width 86 height 22
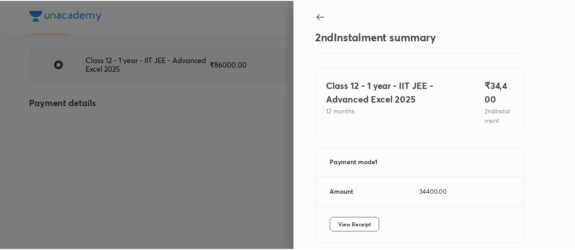
scroll to position [49, 0]
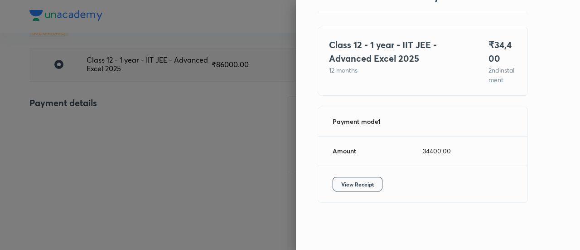
click at [341, 187] on span "View Receipt" at bounding box center [357, 183] width 33 height 9
click at [113, 75] on div at bounding box center [290, 125] width 580 height 250
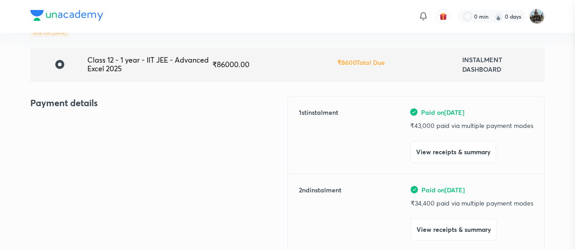
click at [113, 75] on div at bounding box center [287, 125] width 575 height 250
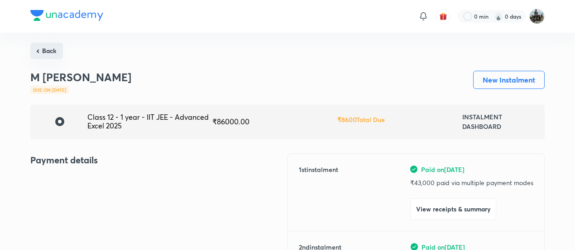
click at [34, 49] on button "Back" at bounding box center [46, 51] width 33 height 16
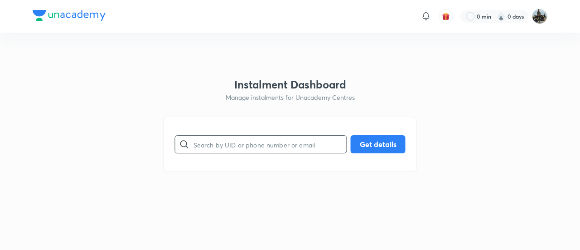
click at [207, 144] on input "text" at bounding box center [269, 144] width 153 height 23
paste input "ER3BBORENR"
type input "ER3BBORENR"
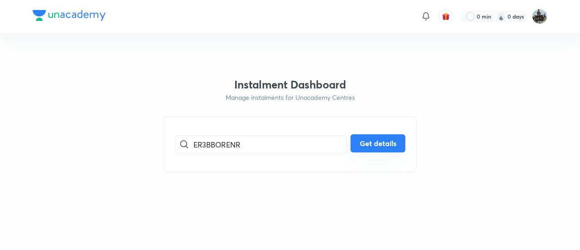
drag, startPoint x: 370, startPoint y: 132, endPoint x: 364, endPoint y: 148, distance: 17.3
click at [364, 148] on div "ER3BBORENR ​ Get details" at bounding box center [290, 143] width 253 height 55
click at [364, 148] on button "Get details" at bounding box center [378, 143] width 55 height 18
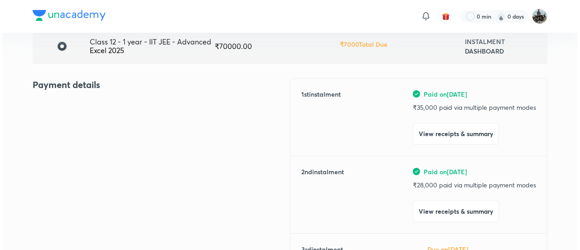
scroll to position [76, 0]
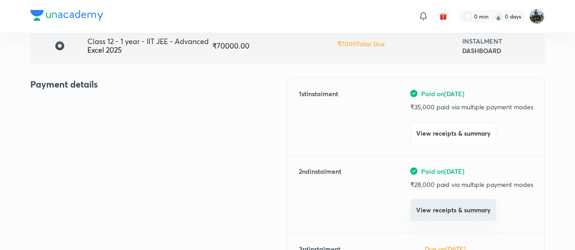
click at [414, 216] on button "View receipts & summary" at bounding box center [453, 210] width 86 height 22
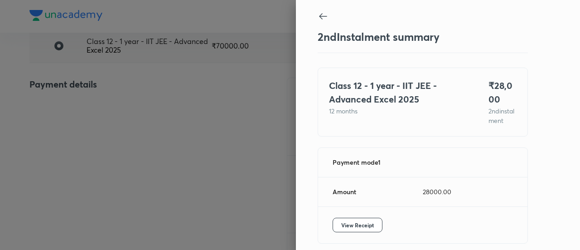
scroll to position [49, 0]
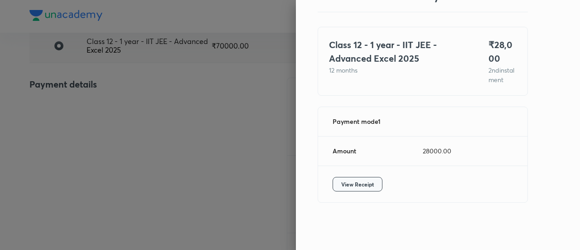
click at [342, 190] on button "View Receipt" at bounding box center [357, 184] width 50 height 14
